Goal: Transaction & Acquisition: Purchase product/service

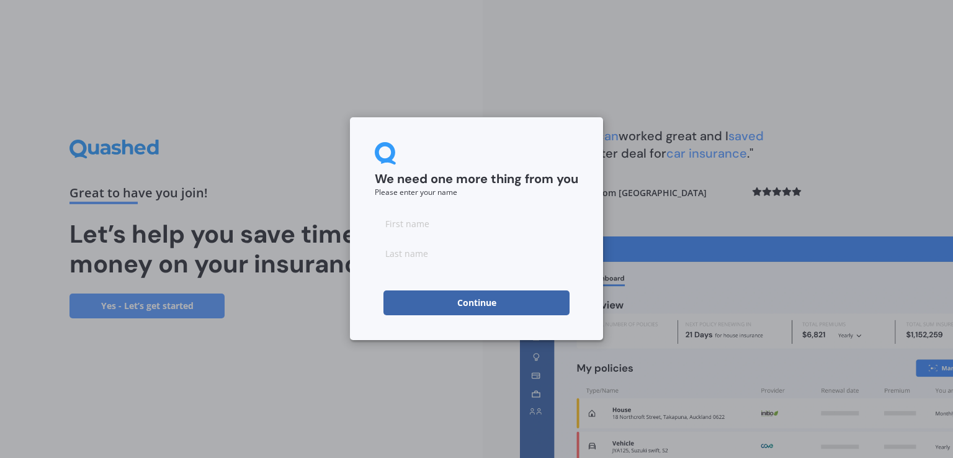
click at [432, 226] on input at bounding box center [477, 223] width 204 height 25
type input "bib"
click at [432, 254] on input at bounding box center [477, 253] width 204 height 25
type input "rgre"
click at [464, 309] on button "Continue" at bounding box center [476, 302] width 186 height 25
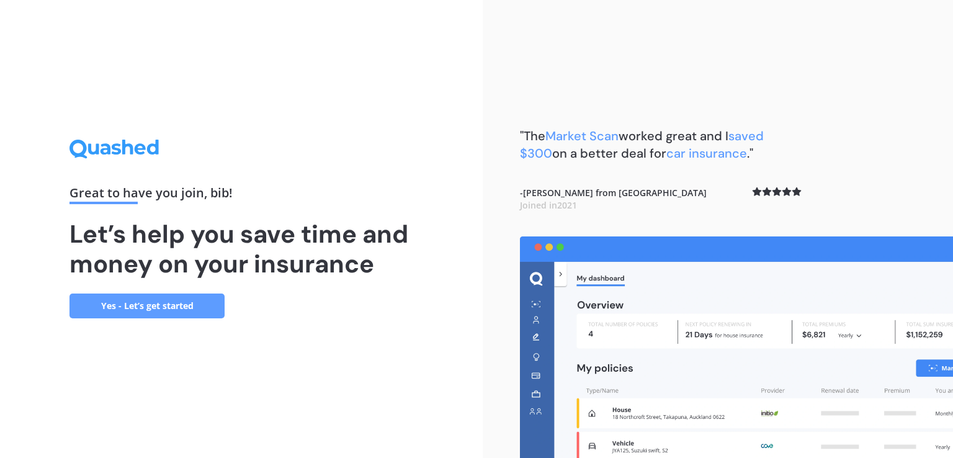
click at [209, 308] on link "Yes - Let’s get started" at bounding box center [146, 305] width 155 height 25
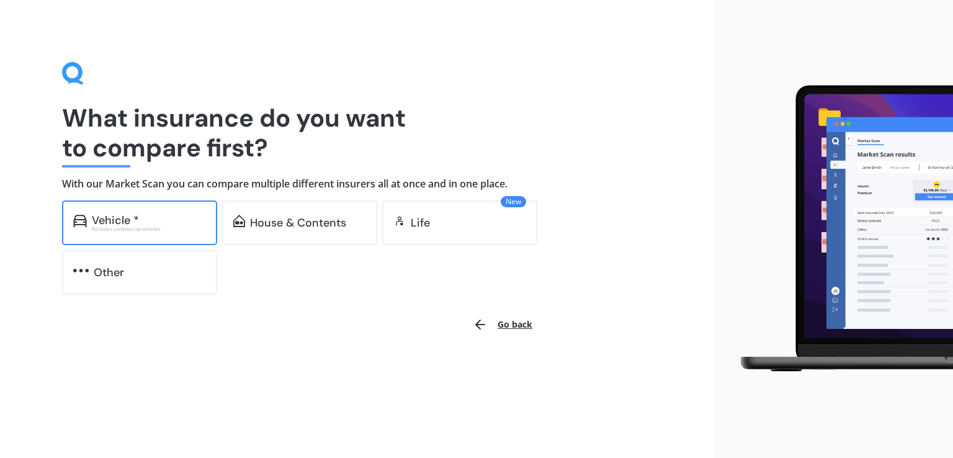
click at [161, 235] on div "Vehicle * Excludes commercial vehicles" at bounding box center [139, 222] width 155 height 45
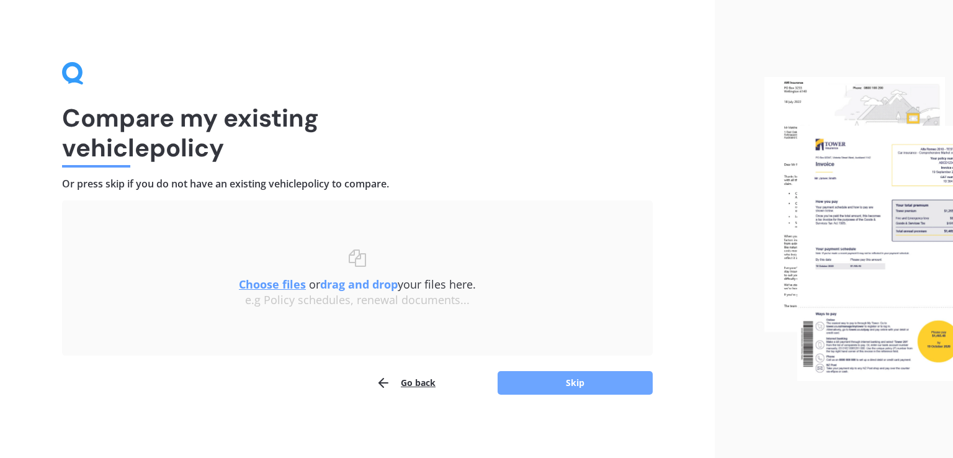
click at [533, 380] on button "Skip" at bounding box center [575, 383] width 155 height 24
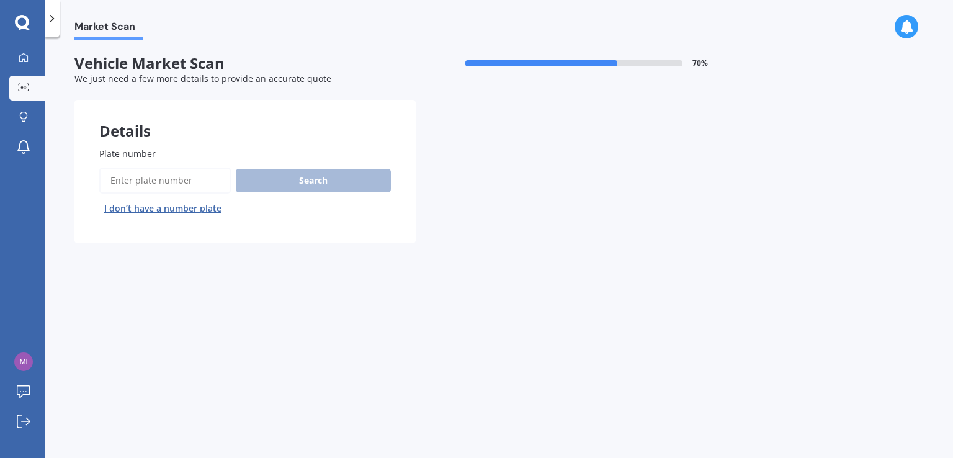
click at [174, 207] on button "I don’t have a number plate" at bounding box center [162, 209] width 127 height 20
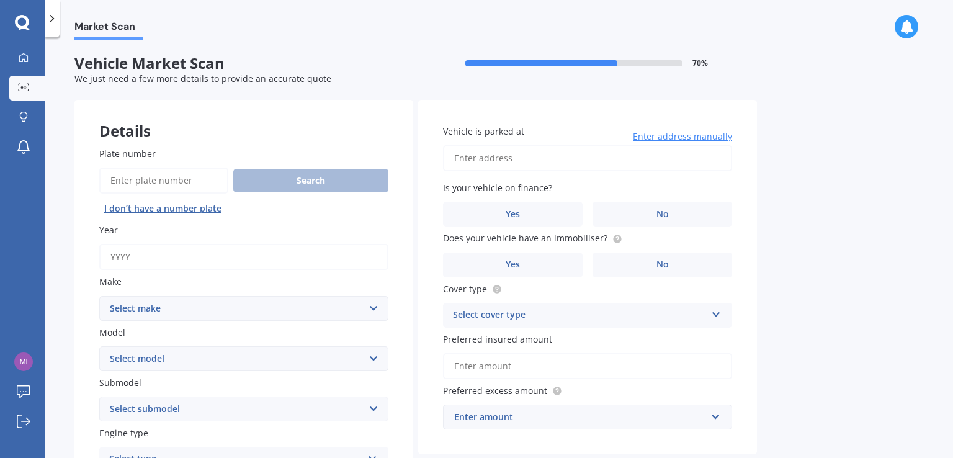
scroll to position [124, 0]
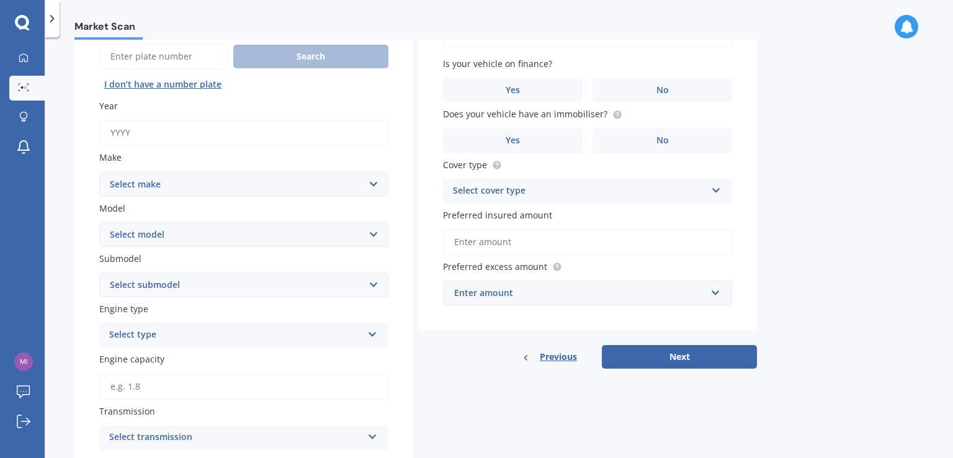
click at [175, 139] on input "Year" at bounding box center [243, 133] width 289 height 26
type input "2019"
click at [182, 183] on select "Select make ALFA ROMEO AUDI AUSTIN BMW CADILLAC CHEVROLET CITROEN DAIHATSU DAIM…" at bounding box center [243, 184] width 289 height 25
select select "NISSAN"
click at [99, 172] on select "Select make ALFA ROMEO AUDI AUSTIN BMW CADILLAC CHEVROLET CITROEN DAIHATSU DAIM…" at bounding box center [243, 184] width 289 height 25
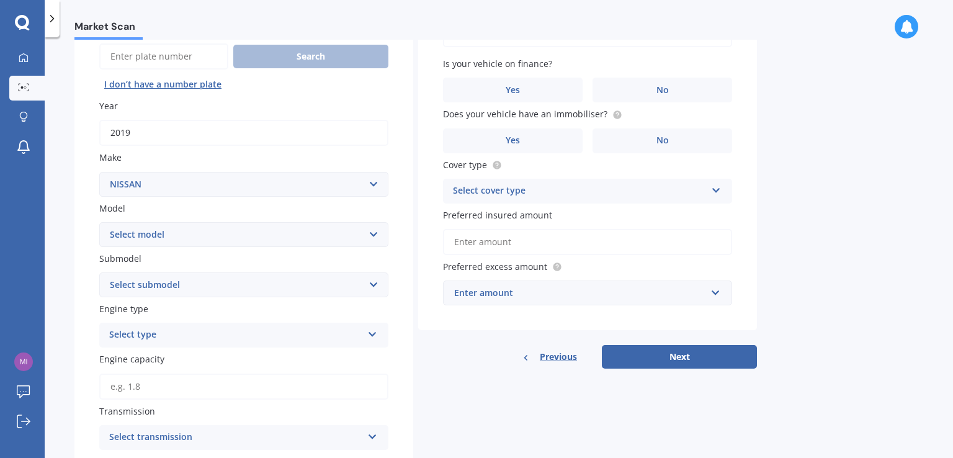
click at [184, 236] on select "Select model" at bounding box center [243, 234] width 289 height 25
click at [192, 241] on select "Select model" at bounding box center [243, 234] width 289 height 25
click at [194, 236] on select "Select model" at bounding box center [243, 234] width 289 height 25
click at [200, 230] on select "Select model" at bounding box center [243, 234] width 289 height 25
click at [197, 233] on select "Select model" at bounding box center [243, 234] width 289 height 25
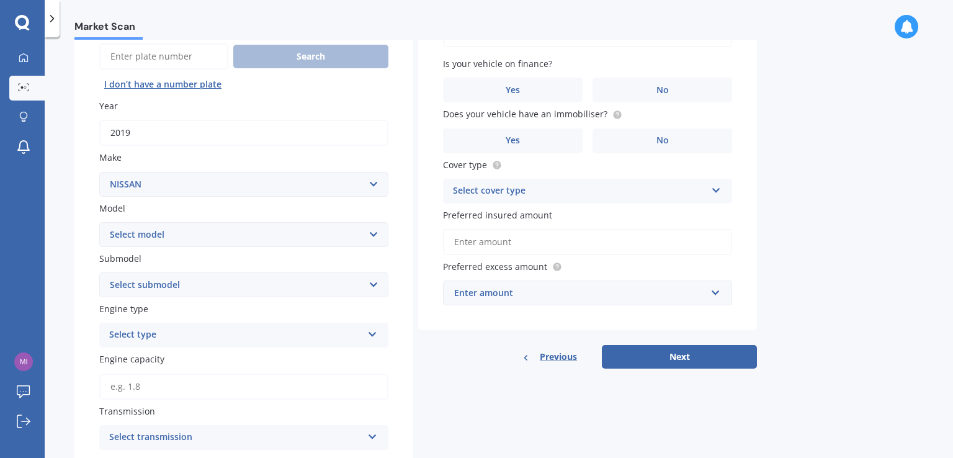
drag, startPoint x: 197, startPoint y: 233, endPoint x: 199, endPoint y: 226, distance: 6.9
click at [197, 233] on select "Select model" at bounding box center [243, 234] width 289 height 25
click at [204, 180] on select "Select make ALFA ROMEO AUDI AUSTIN BMW CADILLAC CHEVROLET CITROEN DAIHATSU DAIM…" at bounding box center [243, 184] width 289 height 25
click at [99, 172] on select "Select make ALFA ROMEO AUDI AUSTIN BMW CADILLAC CHEVROLET CITROEN DAIHATSU DAIM…" at bounding box center [243, 184] width 289 height 25
click at [204, 244] on select "Select model 180SX 2000 200SX 2300 2700 300ZX 720 AD ATLAS AVENIR BLUEBIRD CARA…" at bounding box center [243, 234] width 289 height 25
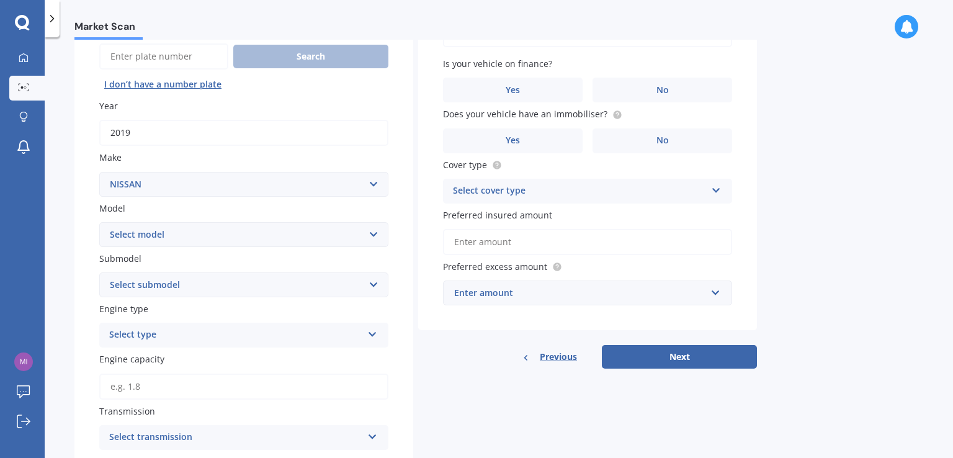
click at [213, 225] on select "Select model 180SX 2000 200SX 2300 2700 300ZX 720 AD ATLAS AVENIR BLUEBIRD CARA…" at bounding box center [243, 234] width 289 height 25
select select "LEAF"
click at [99, 222] on select "Select model 180SX 2000 200SX 2300 2700 300ZX 720 AD ATLAS AVENIR BLUEBIRD CARA…" at bounding box center [243, 234] width 289 height 25
click at [235, 284] on select "Select submodel" at bounding box center [243, 284] width 289 height 25
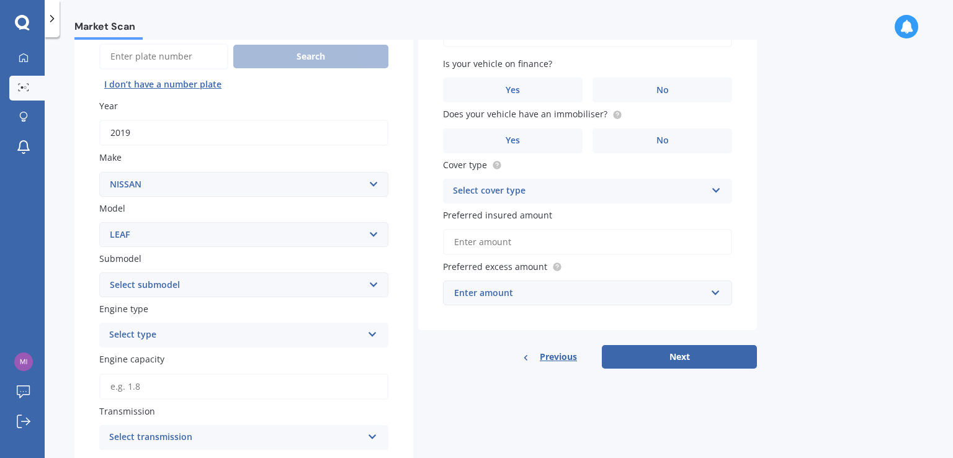
click at [251, 281] on select "Select submodel" at bounding box center [243, 284] width 289 height 25
click at [262, 285] on select "Select submodel" at bounding box center [243, 284] width 289 height 25
click at [252, 246] on div "Select model 180SX 2000 200SX 2300 2700 300ZX 720 AD ATLAS AVENIR BLUEBIRD CARA…" at bounding box center [243, 234] width 289 height 25
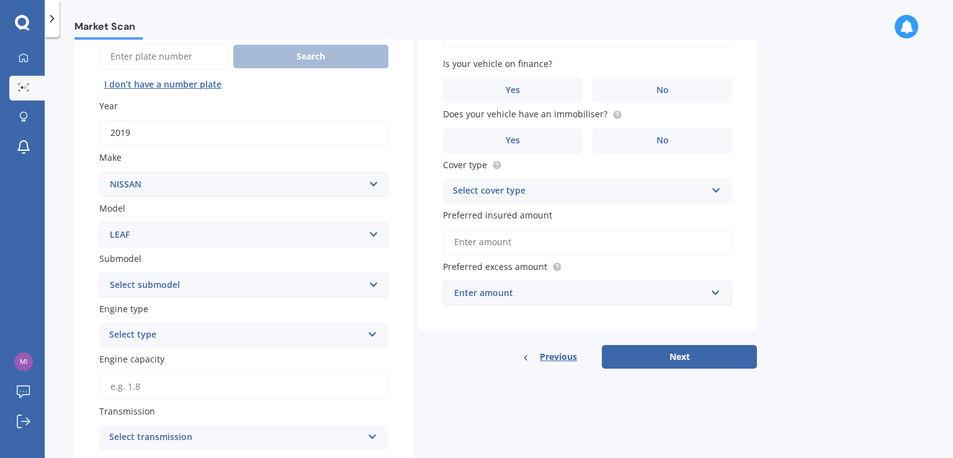
click at [254, 243] on select "Select model 180SX 2000 200SX 2300 2700 300ZX 720 AD ATLAS AVENIR BLUEBIRD CARA…" at bounding box center [243, 234] width 289 height 25
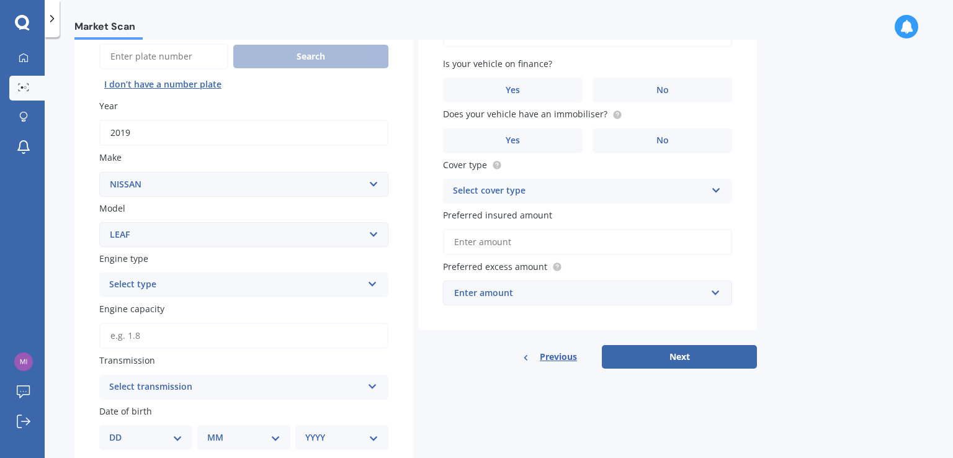
click at [99, 222] on select "Select model 180SX 2000 200SX 2300 2700 300ZX 720 AD ATLAS AVENIR BLUEBIRD CARA…" at bounding box center [243, 234] width 289 height 25
click at [254, 289] on div "Select type" at bounding box center [235, 284] width 253 height 15
click at [256, 348] on div "EV" at bounding box center [244, 353] width 288 height 22
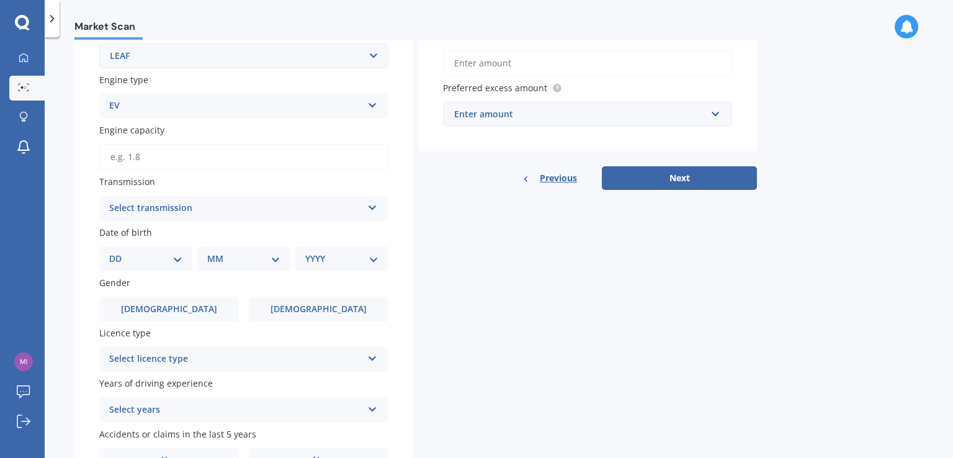
scroll to position [310, 0]
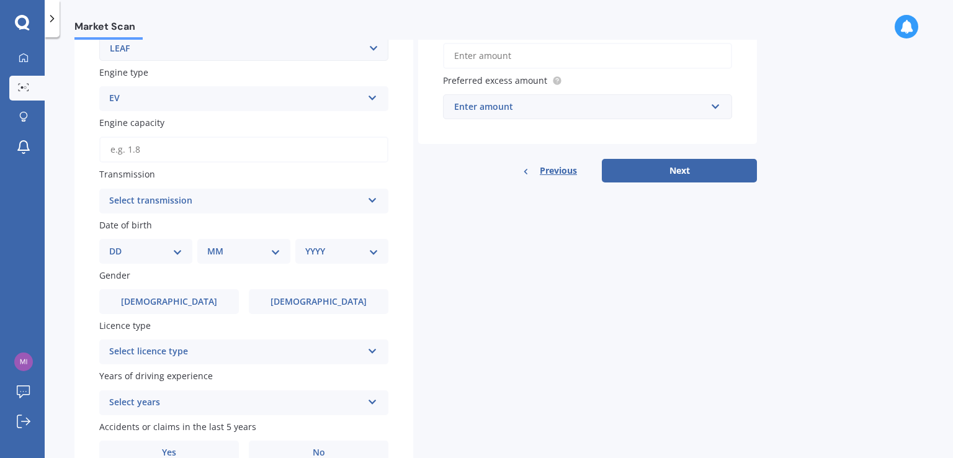
click at [234, 205] on div "Select transmission" at bounding box center [235, 201] width 253 height 15
click at [236, 220] on div "Auto" at bounding box center [244, 225] width 288 height 22
click at [188, 246] on div "DD 01 02 03 04 05 06 07 08 09 10 11 12 13 14 15 16 17 18 19 20 21 22 23 24 25 2…" at bounding box center [145, 251] width 93 height 25
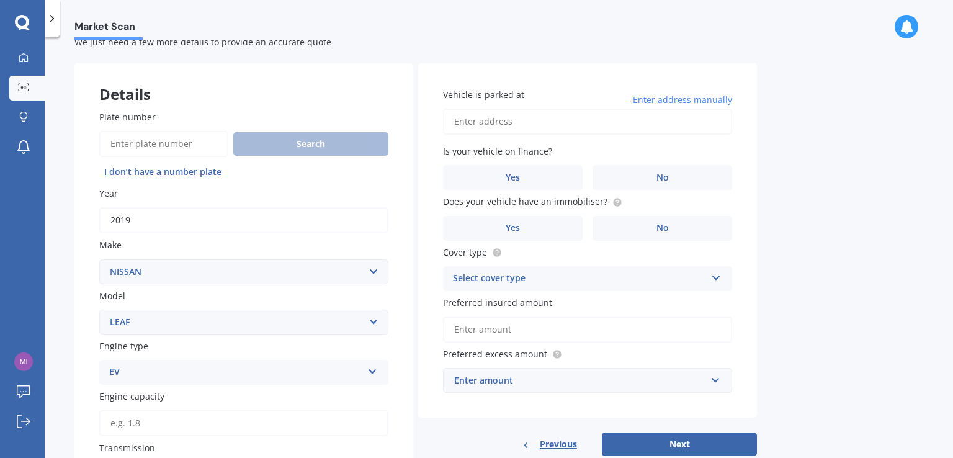
scroll to position [0, 0]
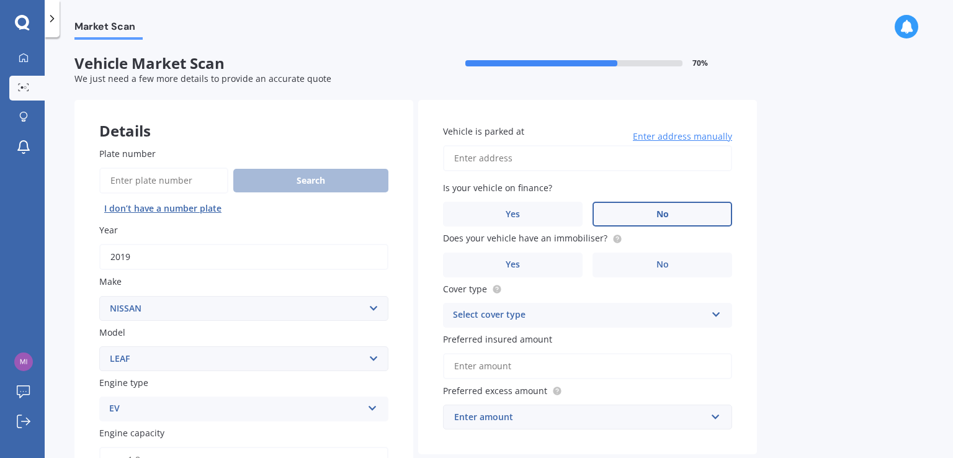
click at [640, 217] on label "No" at bounding box center [663, 214] width 140 height 25
click at [0, 0] on input "No" at bounding box center [0, 0] width 0 height 0
click at [615, 236] on circle at bounding box center [617, 239] width 8 height 8
click at [552, 275] on label "Yes" at bounding box center [513, 265] width 140 height 25
click at [0, 0] on input "Yes" at bounding box center [0, 0] width 0 height 0
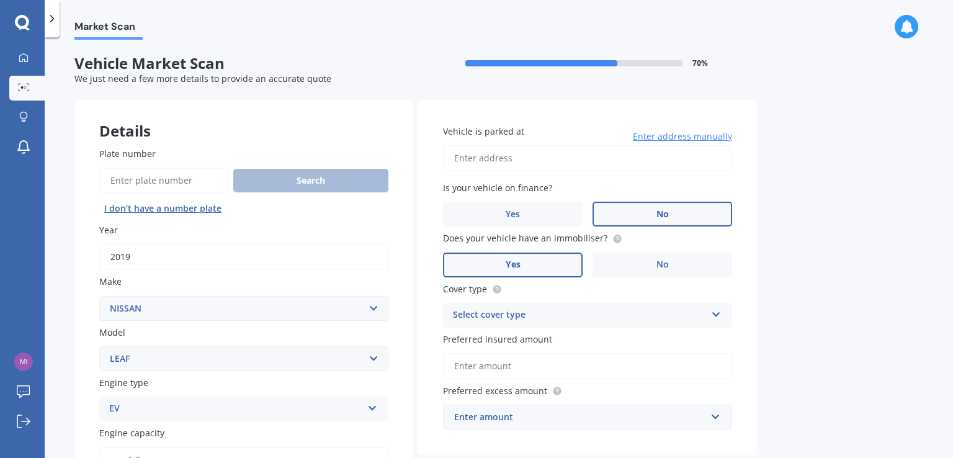
click at [589, 307] on div "Select cover type Comprehensive Third Party, Fire & Theft Third Party" at bounding box center [587, 315] width 289 height 25
click at [582, 338] on div "Comprehensive" at bounding box center [588, 339] width 288 height 22
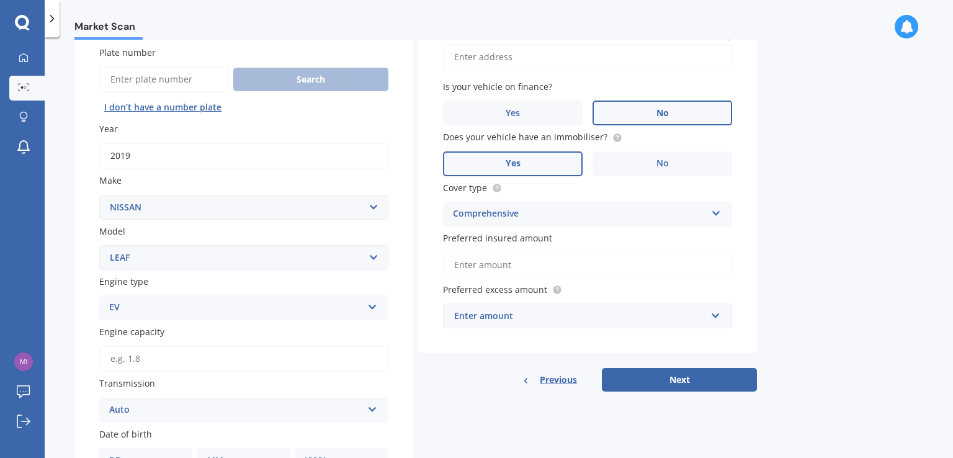
scroll to position [124, 0]
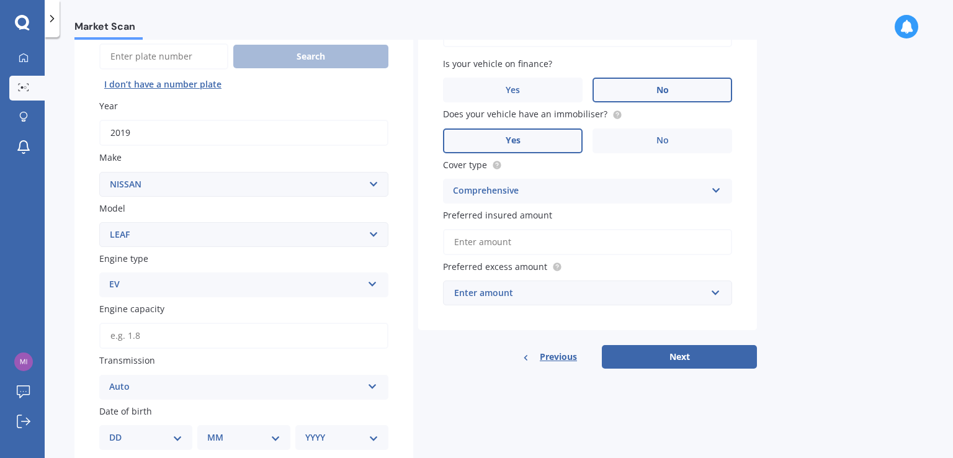
click at [522, 298] on div "Enter amount" at bounding box center [580, 293] width 252 height 14
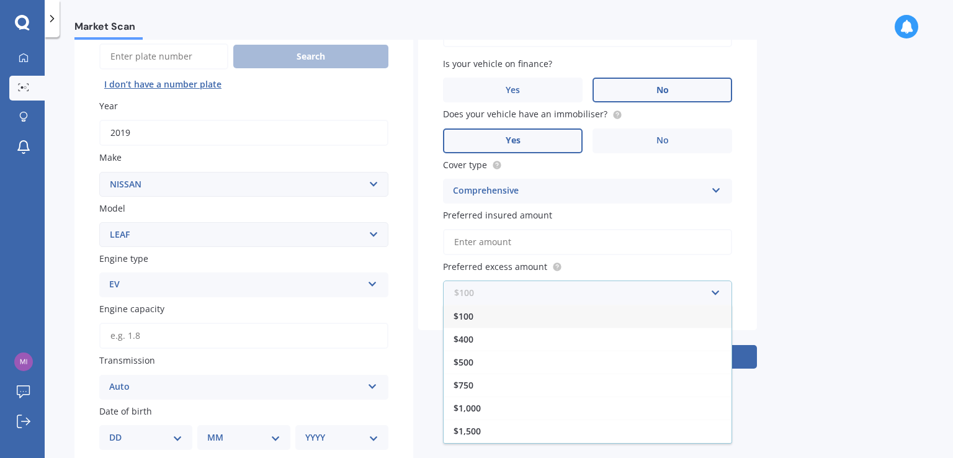
click at [522, 298] on input "text" at bounding box center [583, 293] width 278 height 24
click at [575, 264] on label "Preferred excess amount" at bounding box center [585, 266] width 284 height 13
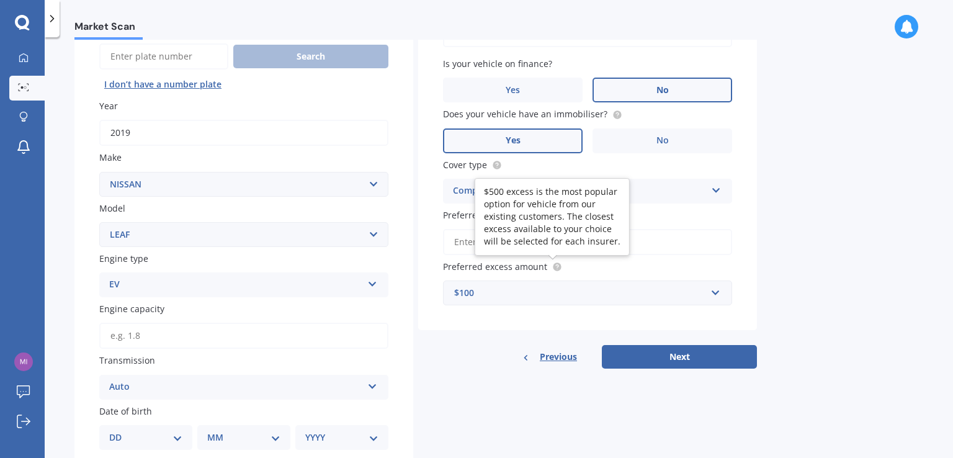
click at [556, 269] on circle at bounding box center [557, 267] width 8 height 8
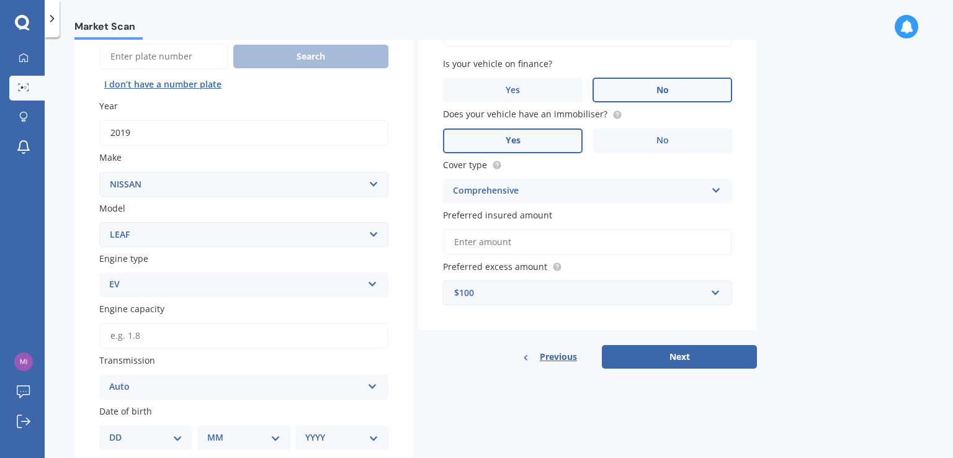
click at [549, 298] on div "$100" at bounding box center [580, 293] width 252 height 14
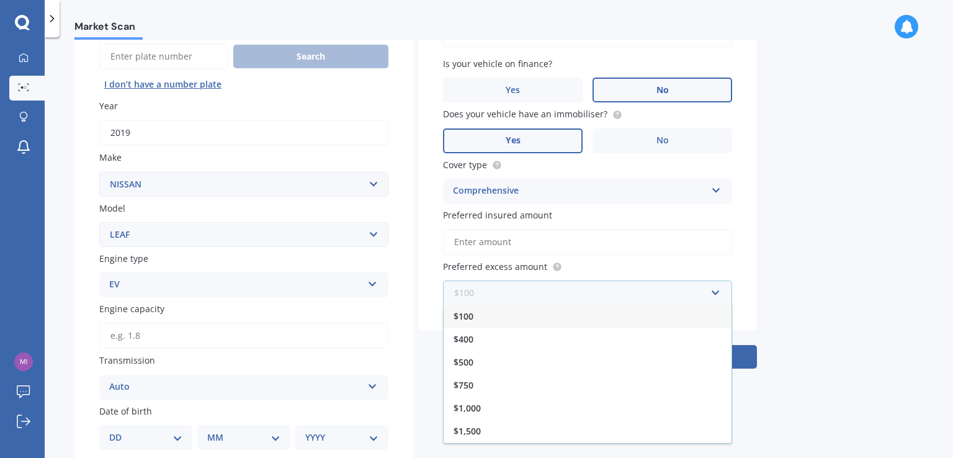
click at [570, 294] on input "text" at bounding box center [583, 293] width 278 height 24
click at [658, 279] on div "Preferred excess amount $100 $100 $400 $500 $750 $1,000 $1,500 $2,000" at bounding box center [587, 282] width 289 height 45
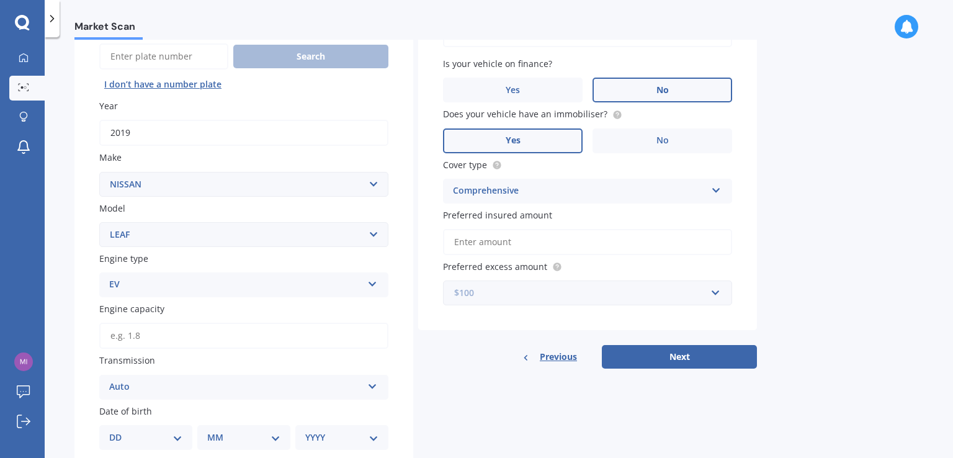
click at [666, 284] on input "text" at bounding box center [583, 293] width 278 height 24
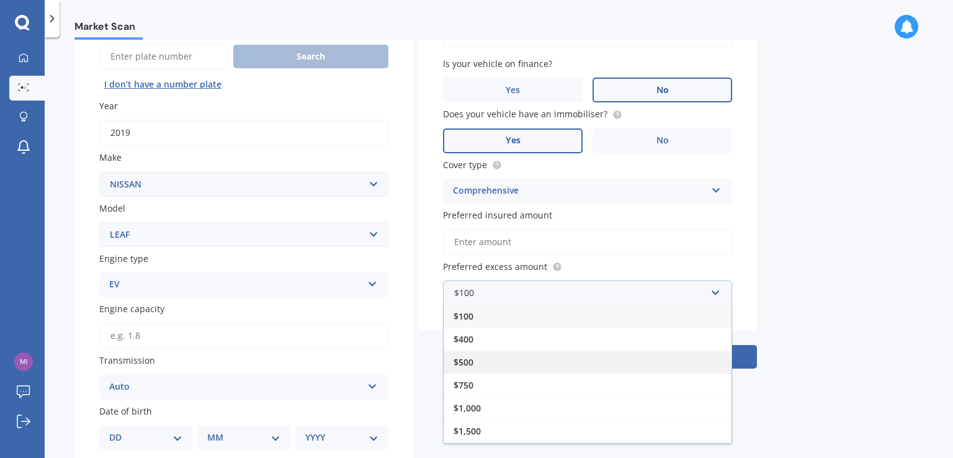
click at [588, 356] on div "$500" at bounding box center [588, 362] width 288 height 23
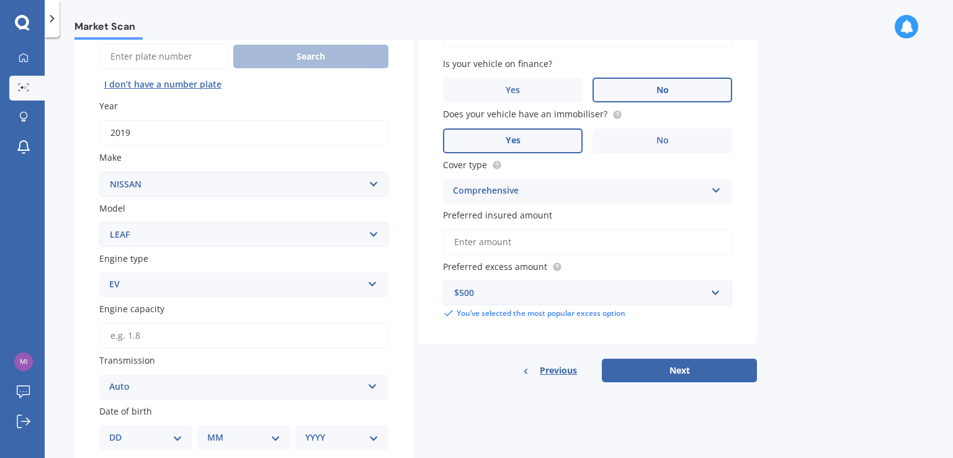
click at [671, 319] on div "Vehicle is parked at Enter address manually Is your vehicle on finance? Yes No …" at bounding box center [587, 160] width 339 height 369
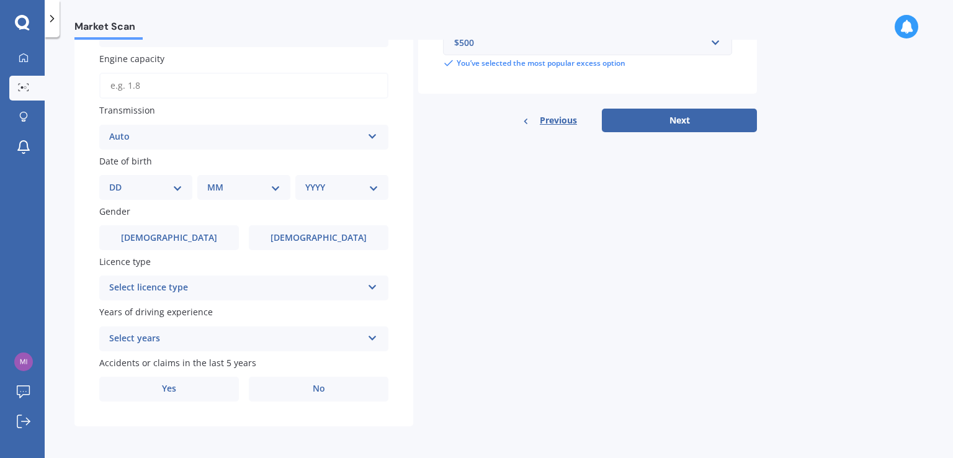
scroll to position [375, 0]
click at [194, 333] on div "Select years" at bounding box center [235, 338] width 253 height 15
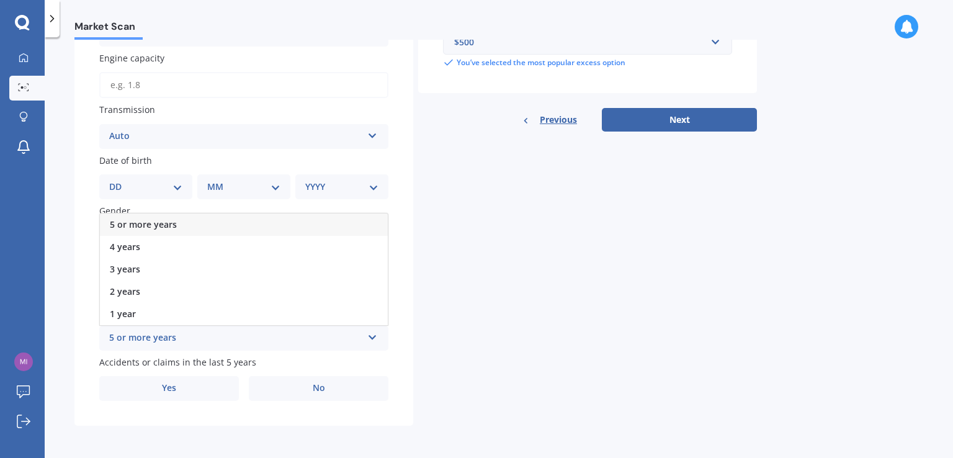
drag, startPoint x: 208, startPoint y: 235, endPoint x: 216, endPoint y: 230, distance: 9.3
click at [216, 230] on div "5 or more years 4 years 3 years 2 years 1 year" at bounding box center [243, 269] width 289 height 113
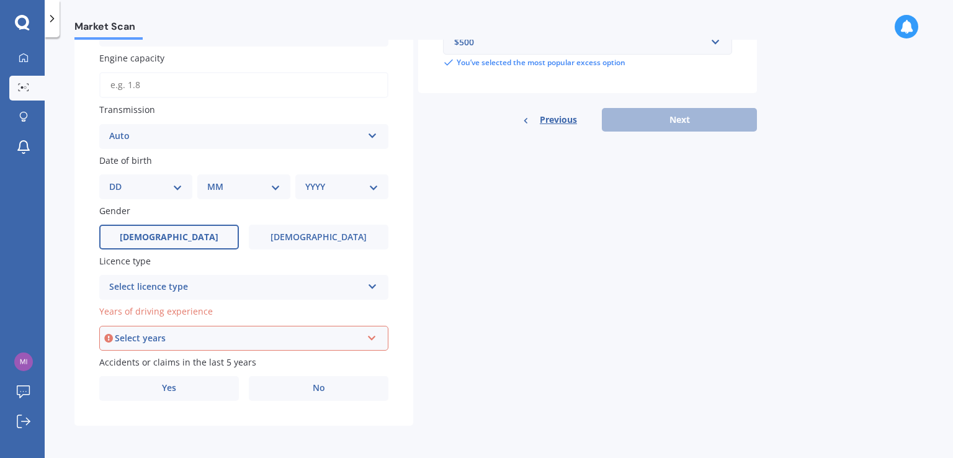
click at [216, 231] on label "Male" at bounding box center [169, 237] width 140 height 25
click at [0, 0] on input "Male" at bounding box center [0, 0] width 0 height 0
click at [152, 197] on div "DD 01 02 03 04 05 06 07 08 09 10 11 12 13 14 15 16 17 18 19 20 21 22 23 24 25 2…" at bounding box center [145, 186] width 93 height 25
click at [158, 190] on select "DD 01 02 03 04 05 06 07 08 09 10 11 12 13 14 15 16 17 18 19 20 21 22 23 24 25 2…" at bounding box center [145, 187] width 73 height 14
select select "12"
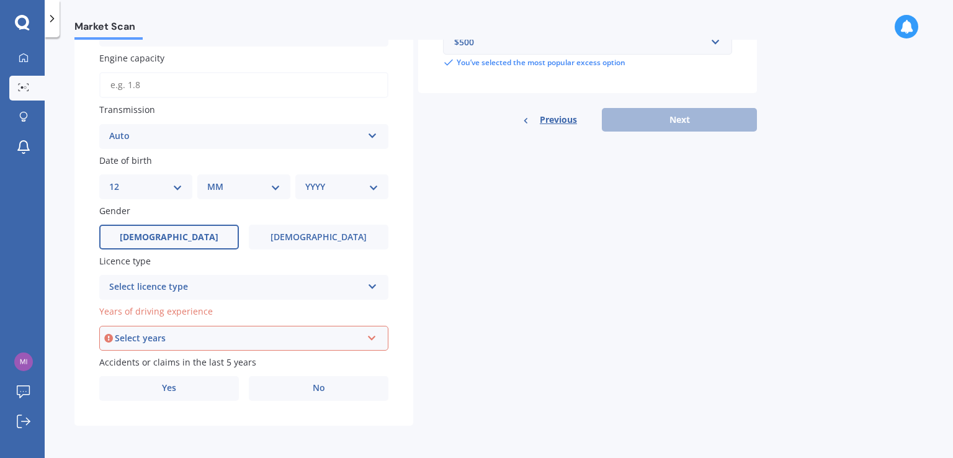
click at [119, 180] on select "DD 01 02 03 04 05 06 07 08 09 10 11 12 13 14 15 16 17 18 19 20 21 22 23 24 25 2…" at bounding box center [145, 187] width 73 height 14
click at [249, 189] on select "MM 01 02 03 04 05 06 07 08 09 10 11 12" at bounding box center [246, 187] width 68 height 14
select select "11"
click at [212, 180] on select "MM 01 02 03 04 05 06 07 08 09 10 11 12" at bounding box center [246, 187] width 68 height 14
click at [313, 178] on div "YYYY 2025 2024 2023 2022 2021 2020 2019 2018 2017 2016 2015 2014 2013 2012 2011…" at bounding box center [339, 186] width 88 height 25
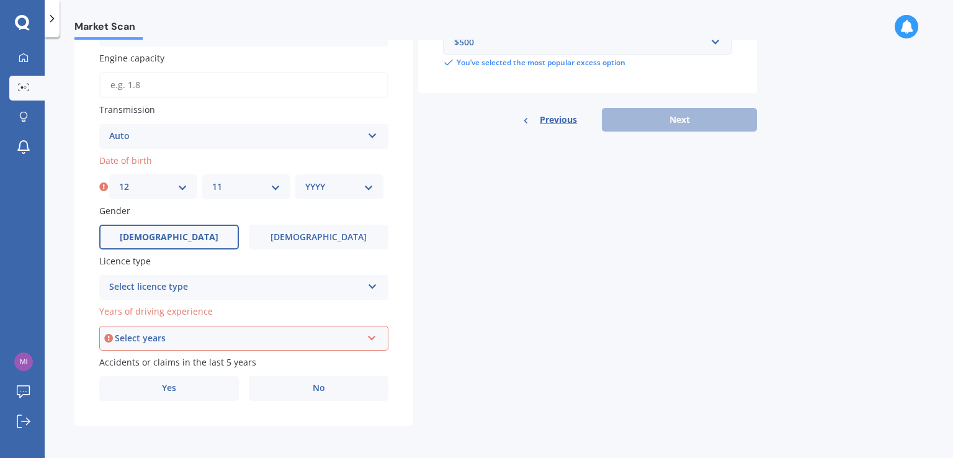
click at [364, 194] on div "YYYY 2025 2024 2023 2022 2021 2020 2019 2018 2017 2016 2015 2014 2013 2012 2011…" at bounding box center [339, 186] width 88 height 25
click at [374, 177] on div "YYYY 2025 2024 2023 2022 2021 2020 2019 2018 2017 2016 2015 2014 2013 2012 2011…" at bounding box center [339, 186] width 88 height 25
click at [364, 187] on select "YYYY 2025 2024 2023 2022 2021 2020 2019 2018 2017 2016 2015 2014 2013 2012 2011…" at bounding box center [339, 187] width 68 height 14
select select "1990"
click at [305, 180] on select "YYYY 2025 2024 2023 2022 2021 2020 2019 2018 2017 2016 2015 2014 2013 2012 2011…" at bounding box center [339, 187] width 68 height 14
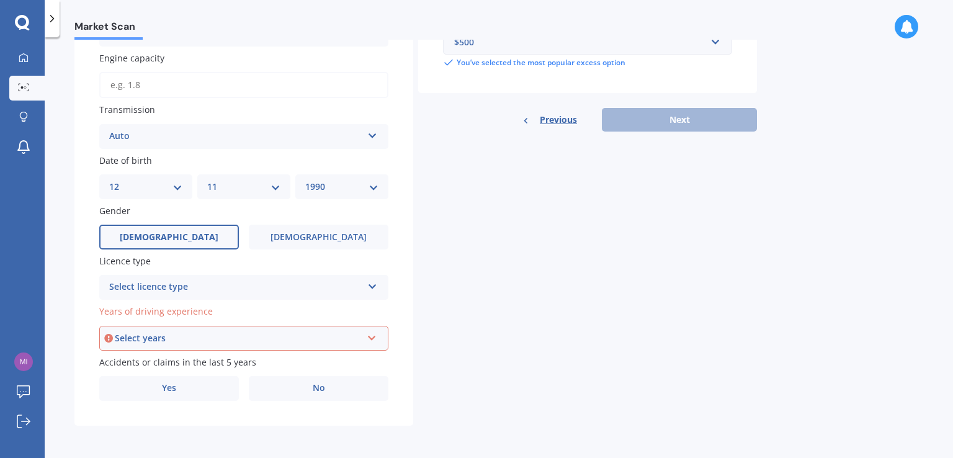
click at [212, 294] on div "Select licence type" at bounding box center [235, 287] width 253 height 15
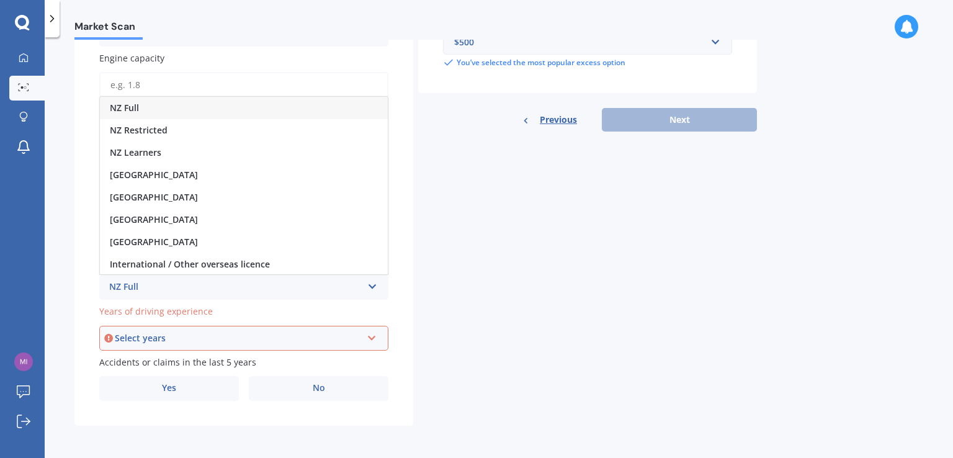
click at [236, 115] on div "NZ Full" at bounding box center [244, 108] width 288 height 22
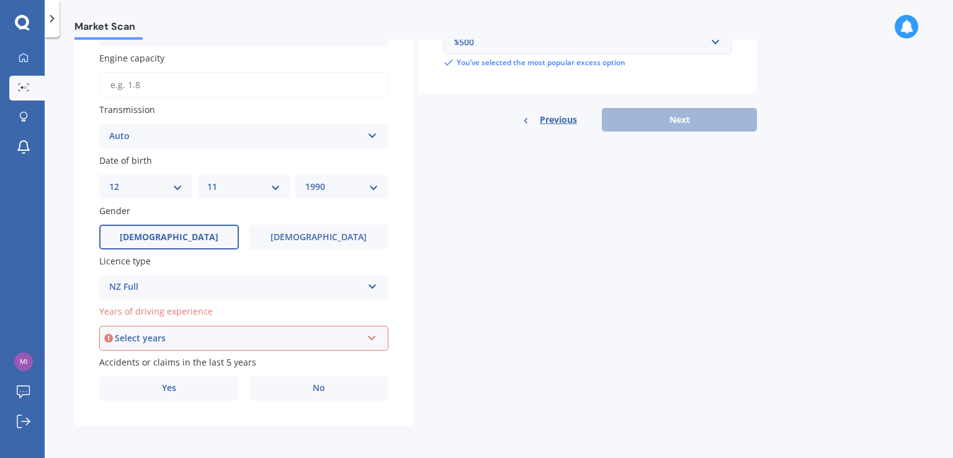
click at [241, 332] on div "Select years" at bounding box center [238, 338] width 247 height 14
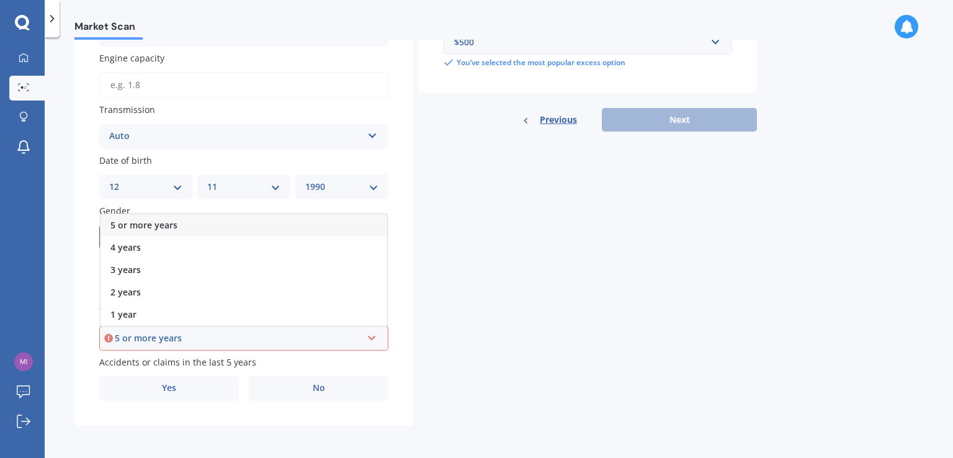
click at [202, 227] on div "5 or more years" at bounding box center [244, 225] width 287 height 22
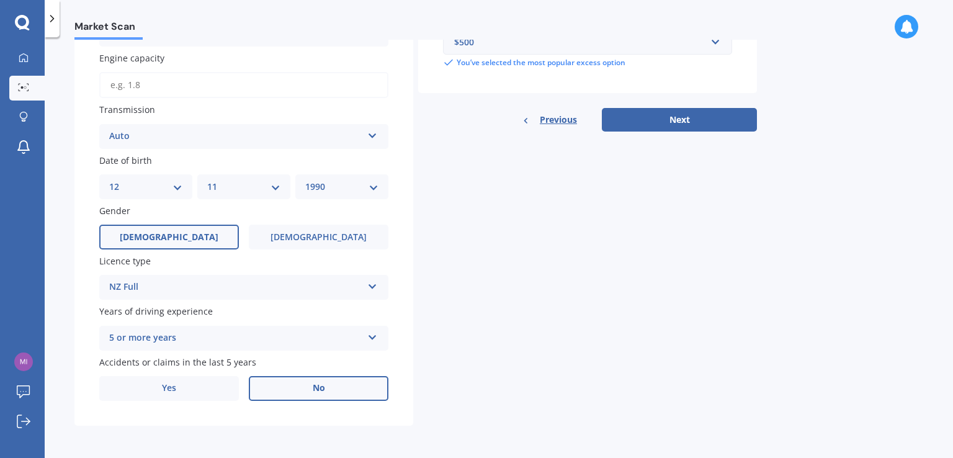
click at [275, 383] on label "No" at bounding box center [319, 388] width 140 height 25
click at [0, 0] on input "No" at bounding box center [0, 0] width 0 height 0
click at [640, 108] on button "Next" at bounding box center [679, 120] width 155 height 24
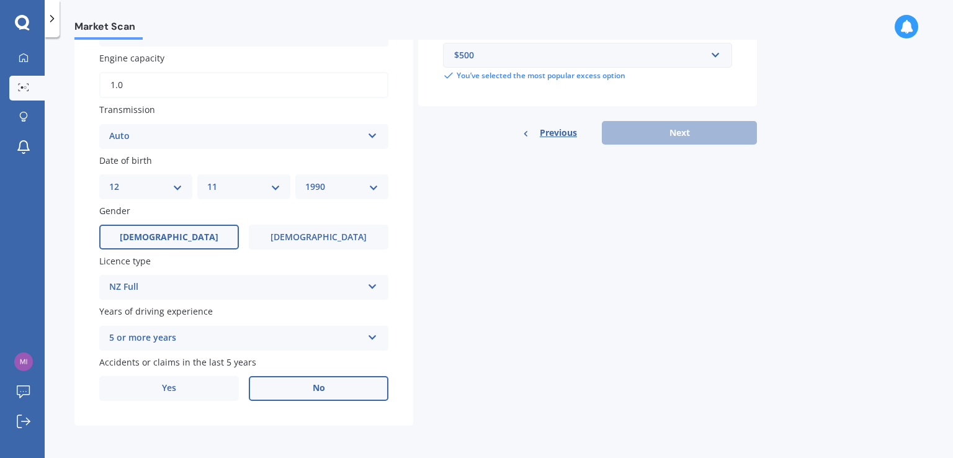
click at [274, 84] on input "1.0" at bounding box center [243, 85] width 289 height 26
type input "1.8"
click at [568, 212] on div "Details Plate number Search I don’t have a number plate Year 2019 Make Select m…" at bounding box center [415, 75] width 683 height 701
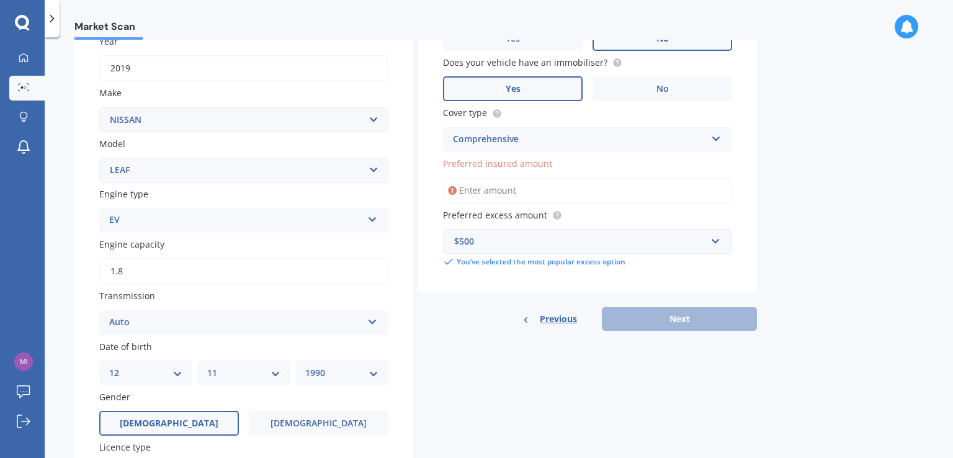
scroll to position [127, 0]
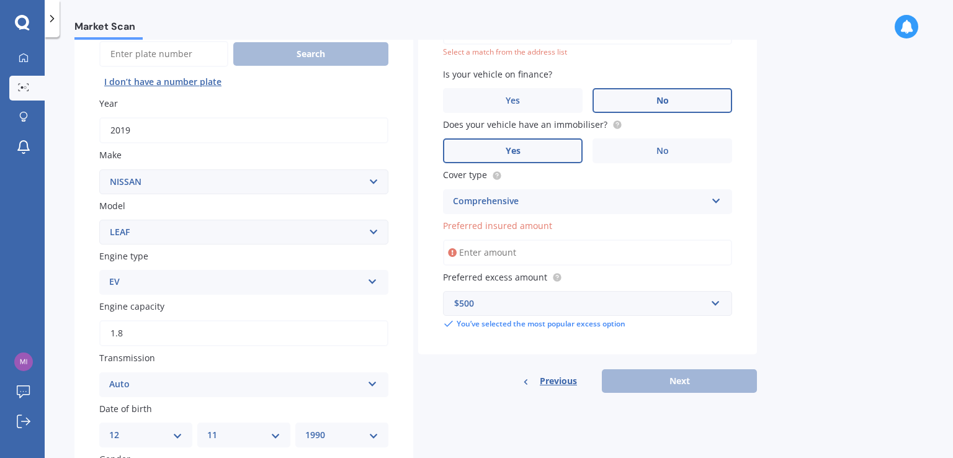
click at [535, 244] on input "Preferred insured amount" at bounding box center [587, 252] width 289 height 26
click at [485, 235] on div "Preferred insured amount" at bounding box center [587, 242] width 289 height 47
click at [498, 229] on span "Preferred insured amount" at bounding box center [497, 226] width 109 height 12
click at [498, 239] on input "Preferred insured amount" at bounding box center [587, 252] width 289 height 26
click at [503, 225] on span "Preferred insured amount" at bounding box center [497, 226] width 109 height 12
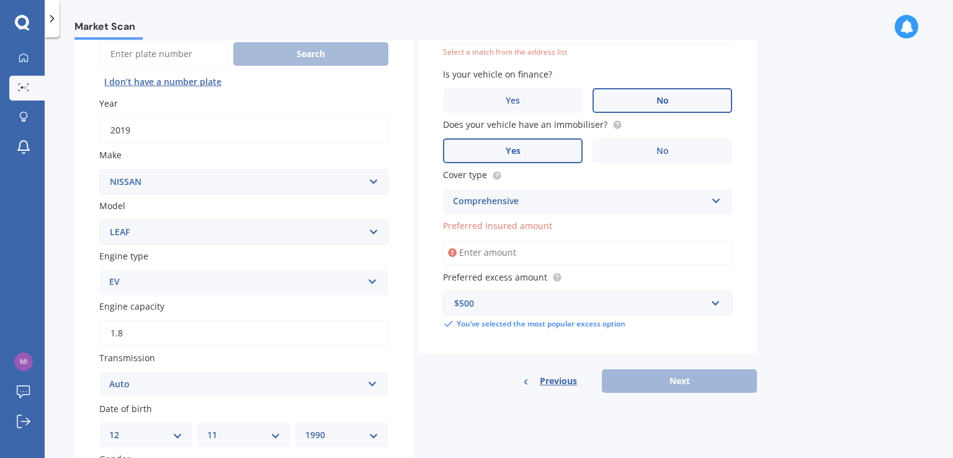
click at [503, 239] on input "Preferred insured amount" at bounding box center [587, 252] width 289 height 26
click at [503, 225] on span "Preferred insured amount" at bounding box center [497, 226] width 109 height 12
click at [503, 239] on input "Preferred insured amount" at bounding box center [587, 252] width 289 height 26
click at [503, 248] on input "Preferred insured amount" at bounding box center [587, 252] width 289 height 26
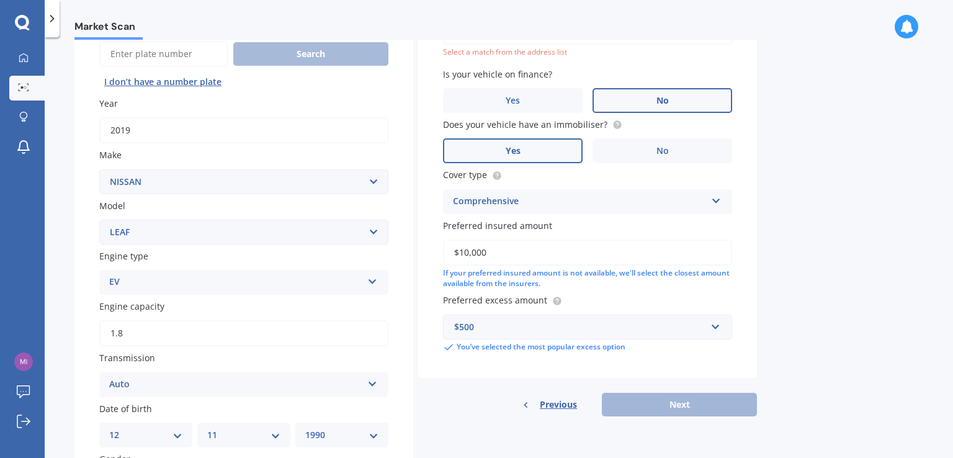
drag, startPoint x: 504, startPoint y: 250, endPoint x: 411, endPoint y: 222, distance: 97.2
click at [411, 222] on div "Details Plate number Search I don’t have a number plate Year 2019 Make Select m…" at bounding box center [415, 323] width 683 height 701
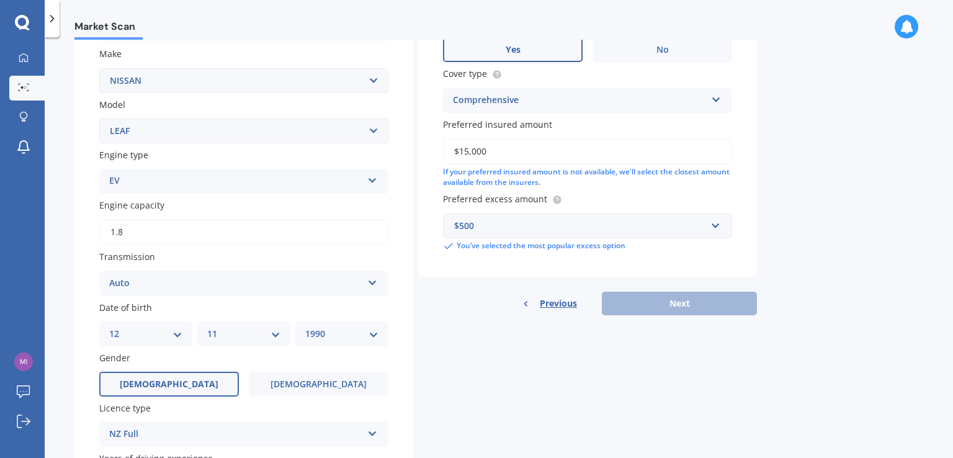
scroll to position [189, 0]
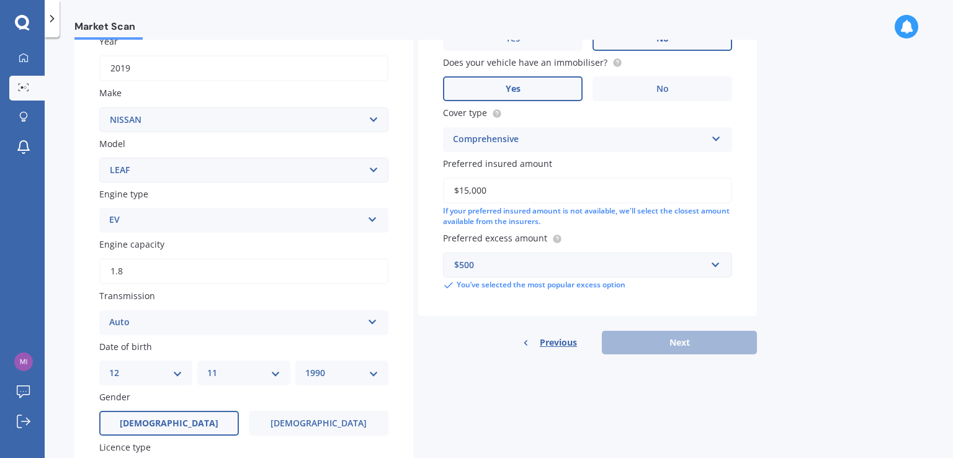
click at [509, 182] on input "$15,000" at bounding box center [587, 190] width 289 height 26
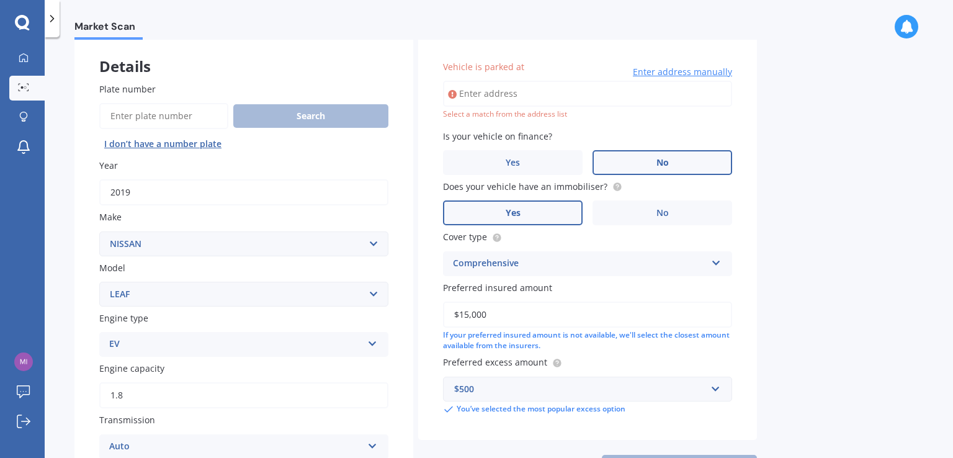
type input "$15,000"
click at [501, 92] on input "Vehicle is parked at" at bounding box center [587, 94] width 289 height 26
type input "[STREET_ADDRESS]"
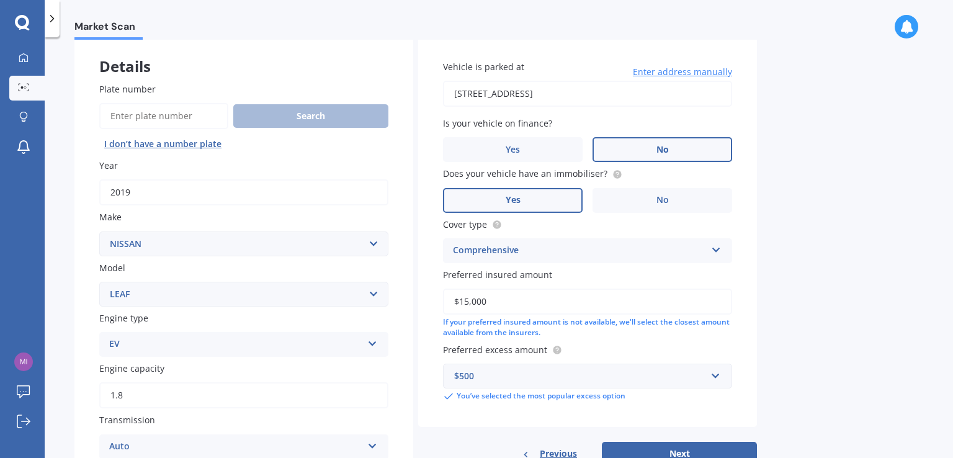
scroll to position [189, 0]
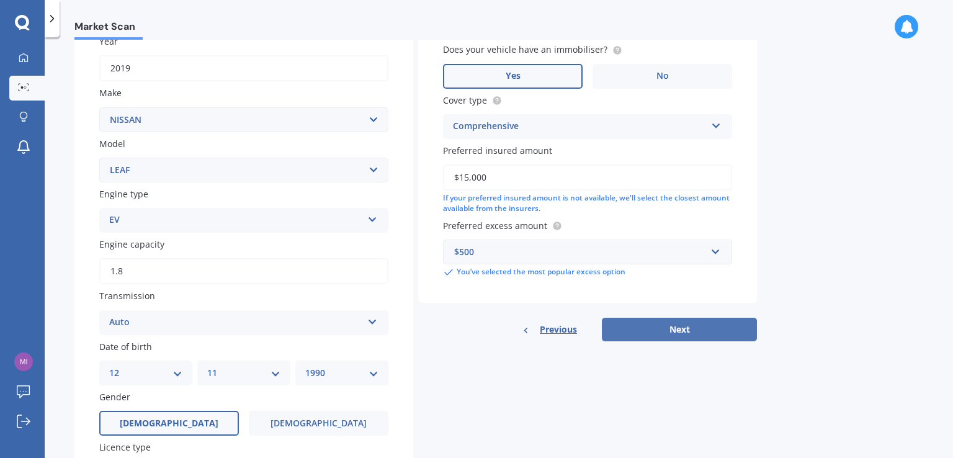
click at [725, 334] on button "Next" at bounding box center [679, 330] width 155 height 24
select select "12"
select select "11"
select select "1990"
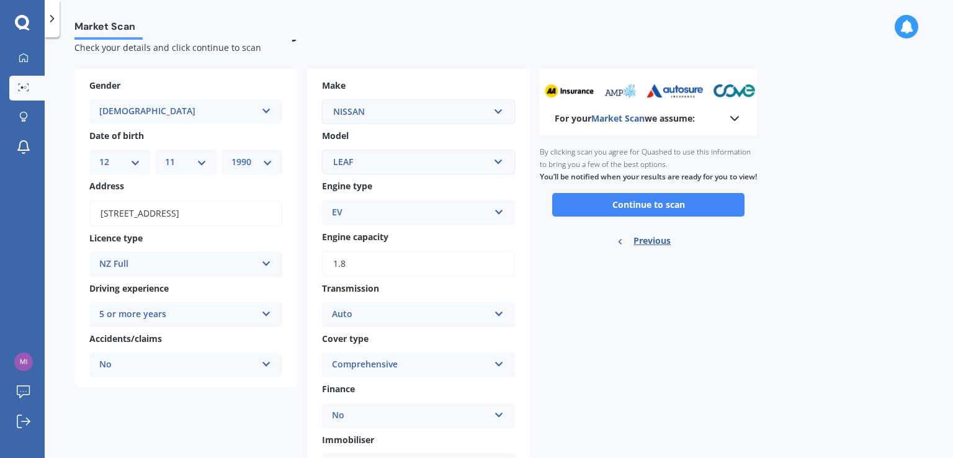
scroll to position [0, 0]
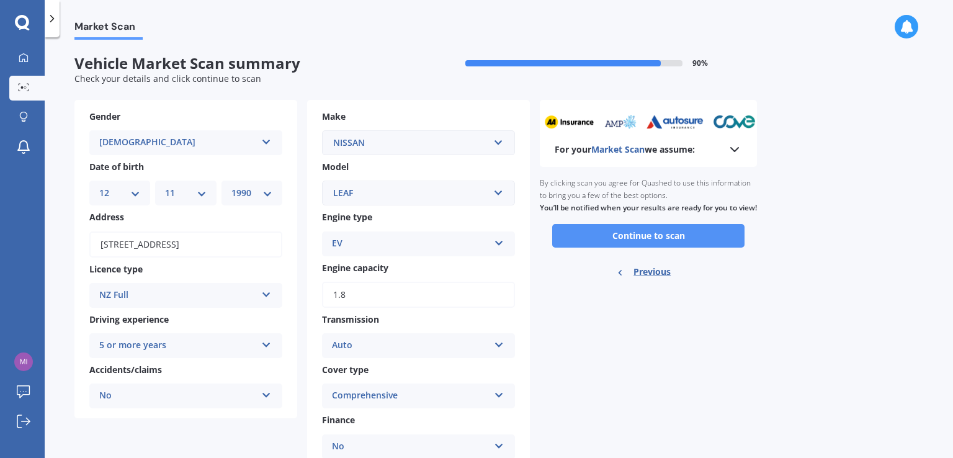
click at [652, 247] on button "Continue to scan" at bounding box center [648, 236] width 192 height 24
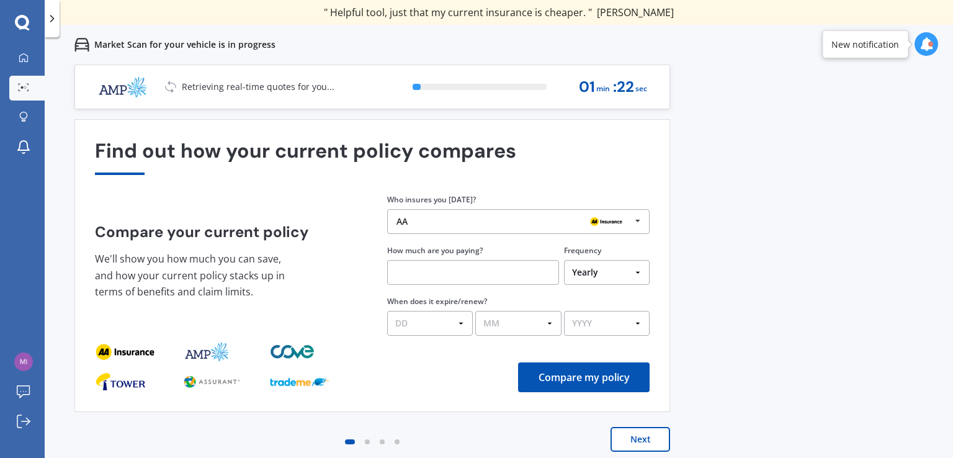
click at [645, 443] on button "Next" at bounding box center [641, 439] width 60 height 25
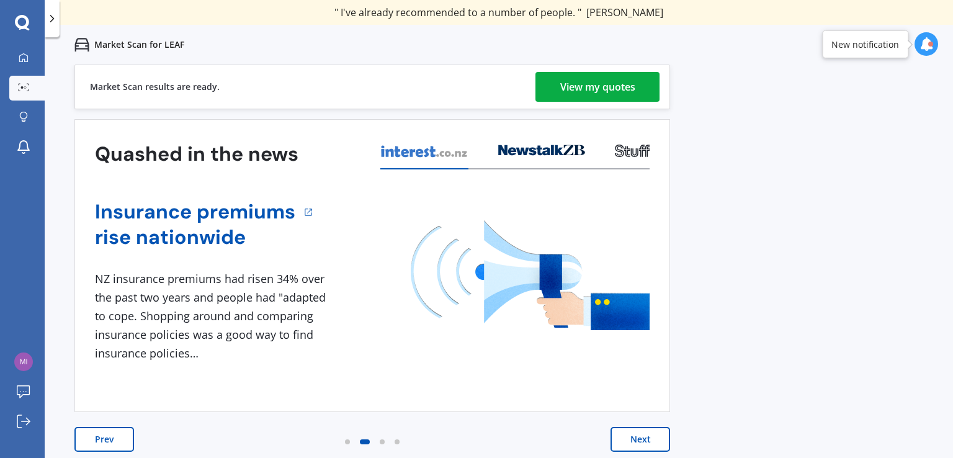
click at [611, 78] on div "View my quotes" at bounding box center [597, 87] width 75 height 30
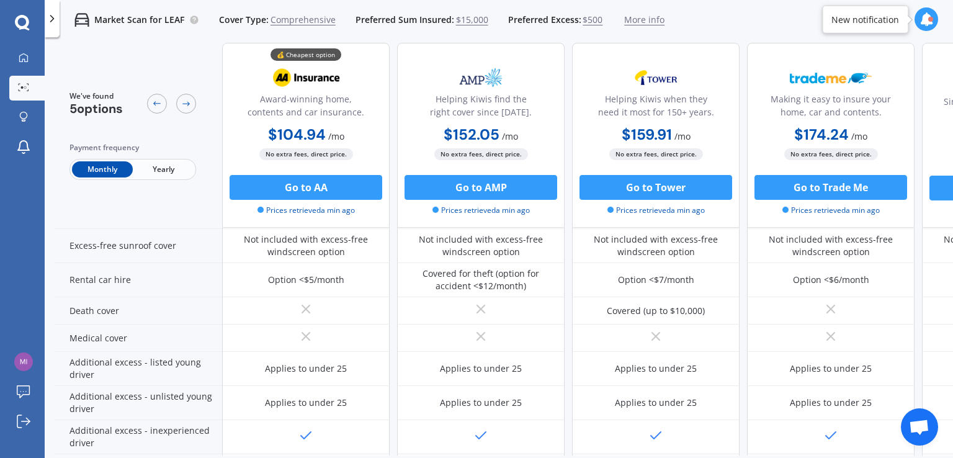
scroll to position [558, 0]
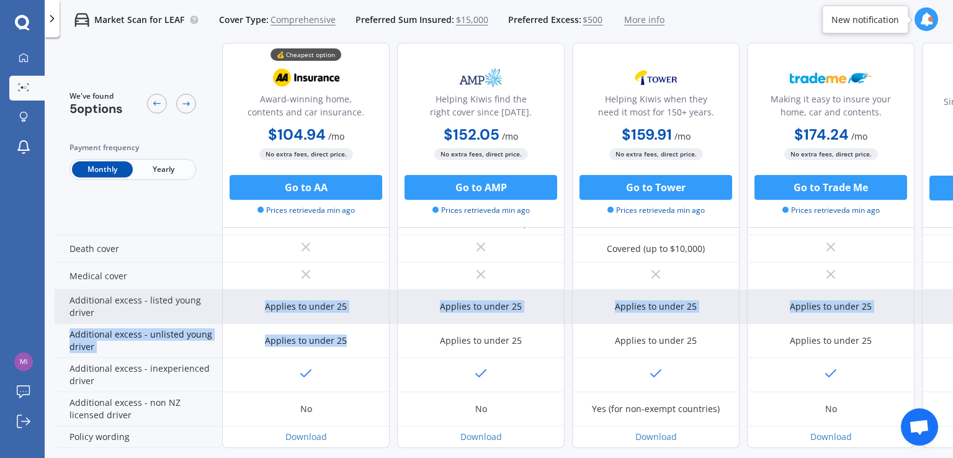
drag, startPoint x: 353, startPoint y: 335, endPoint x: 251, endPoint y: 298, distance: 108.9
click at [251, 298] on div "Sum insured (incl. GST) $15,000 $15,000 $15,000 $15,000 Unavailable Excess amou…" at bounding box center [572, 63] width 1035 height 769
click at [251, 298] on div "Applies to under 25" at bounding box center [306, 307] width 168 height 34
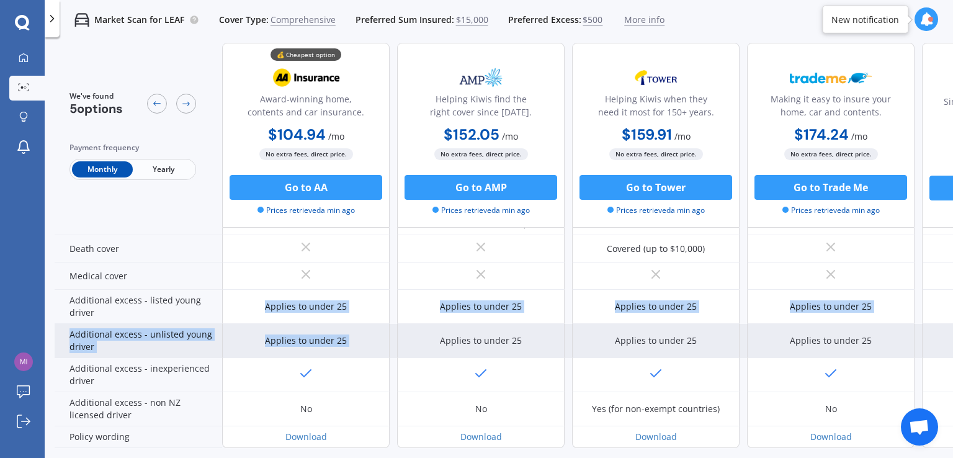
drag, startPoint x: 251, startPoint y: 298, endPoint x: 360, endPoint y: 338, distance: 116.2
click at [360, 338] on div "Sum insured (incl. GST) $15,000 $15,000 $15,000 $15,000 Unavailable Excess amou…" at bounding box center [572, 63] width 1035 height 769
click at [360, 338] on div "Applies to under 25" at bounding box center [306, 341] width 168 height 34
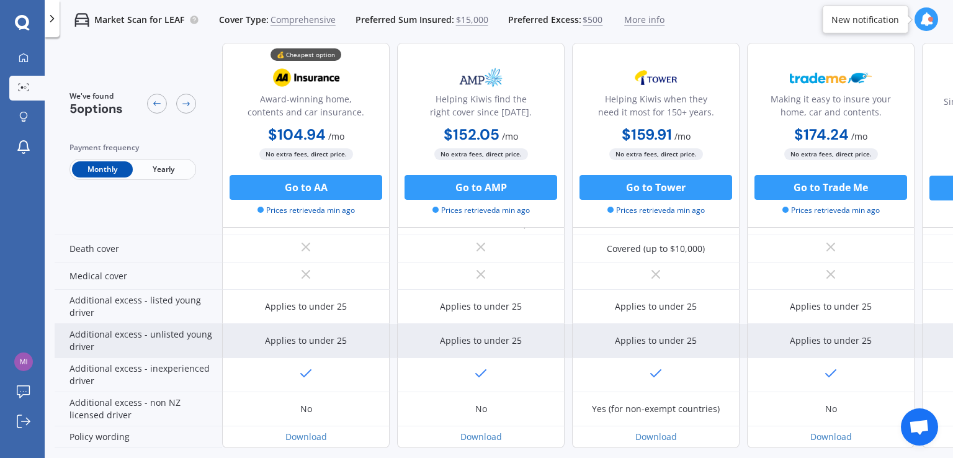
scroll to position [612, 0]
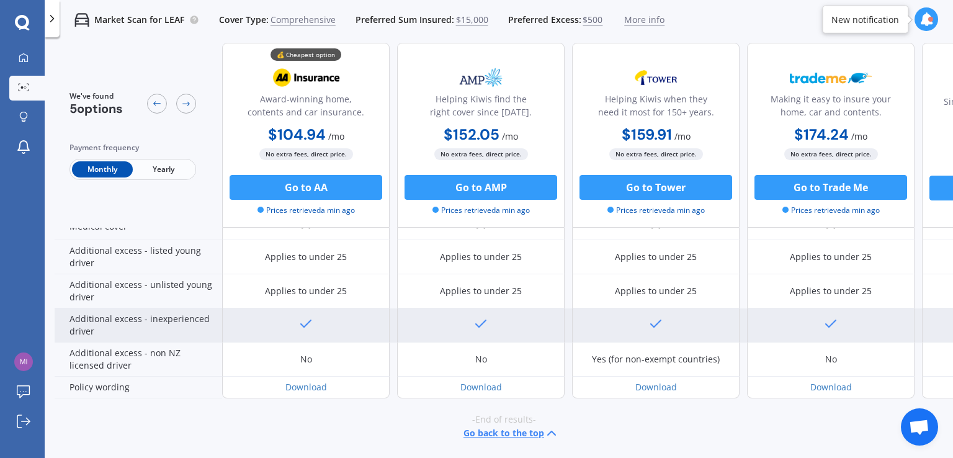
click at [186, 312] on div "Additional excess - inexperienced driver" at bounding box center [139, 325] width 168 height 34
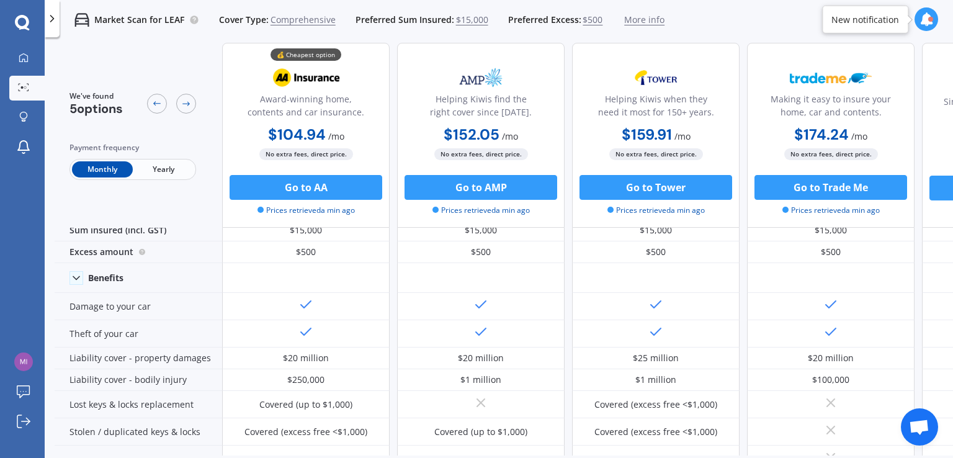
scroll to position [0, 0]
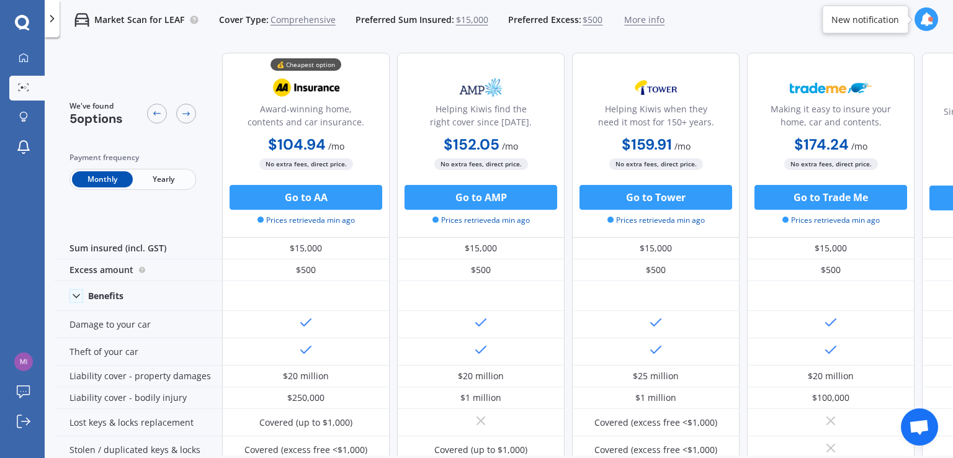
click at [166, 175] on span "Yearly" at bounding box center [163, 179] width 61 height 16
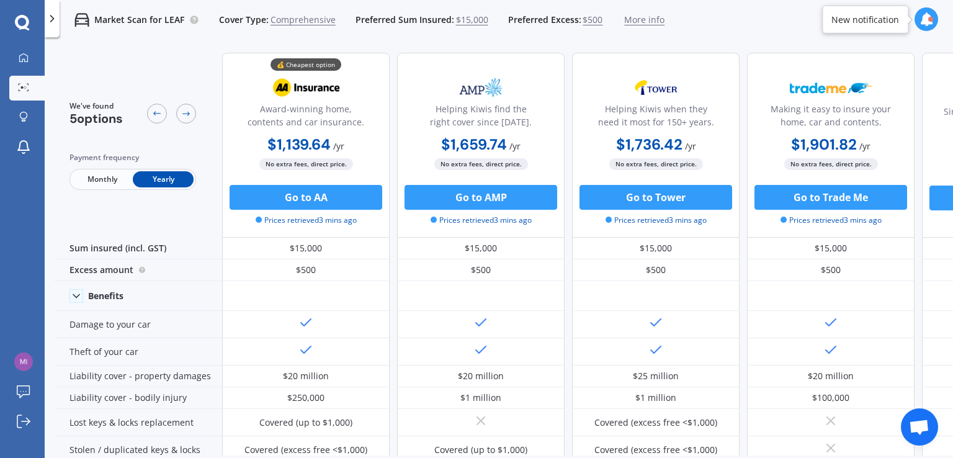
click at [117, 184] on span "Monthly" at bounding box center [102, 179] width 61 height 16
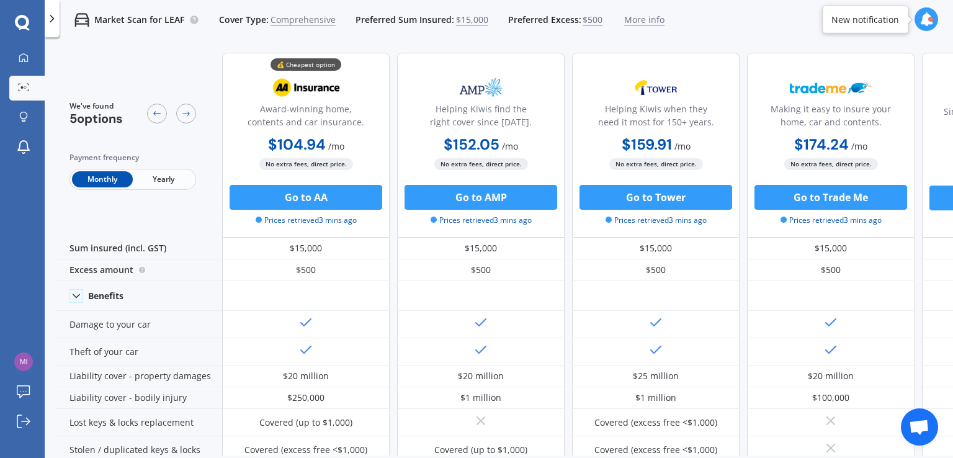
click at [174, 178] on span "Yearly" at bounding box center [163, 179] width 61 height 16
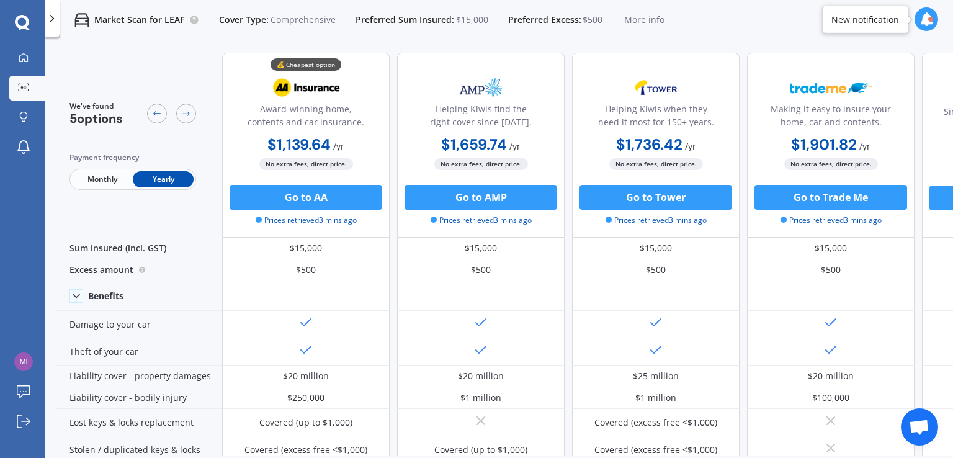
click at [119, 187] on span "Monthly" at bounding box center [102, 179] width 61 height 16
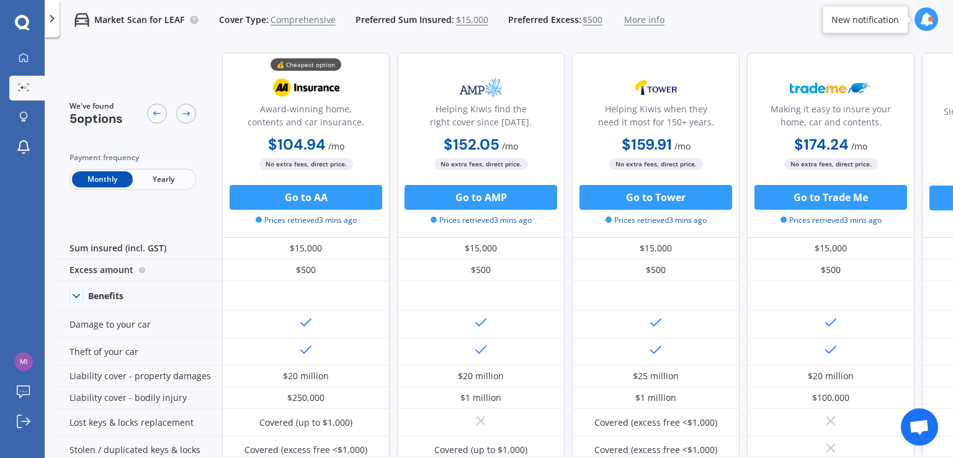
click at [166, 183] on span "Yearly" at bounding box center [163, 179] width 61 height 16
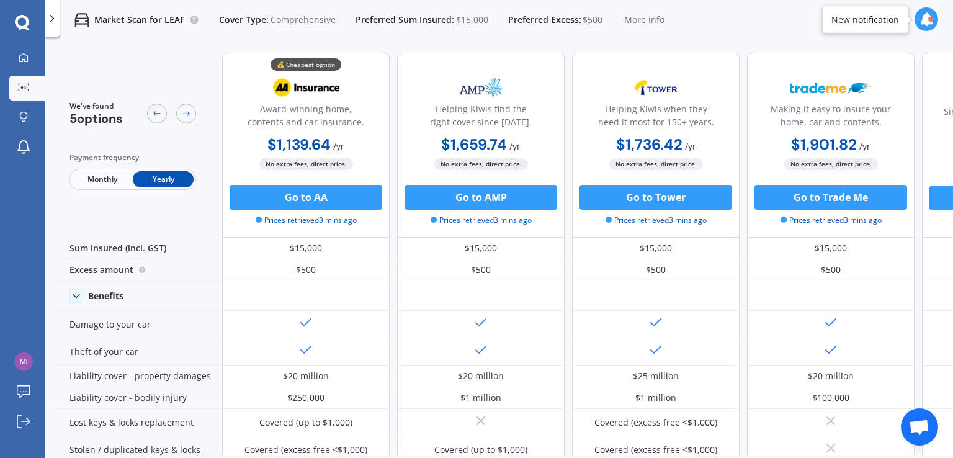
drag, startPoint x: 117, startPoint y: 186, endPoint x: 122, endPoint y: 197, distance: 12.2
click at [122, 197] on div "We've found 5 options Payment frequency Monthly Yearly" at bounding box center [139, 145] width 168 height 185
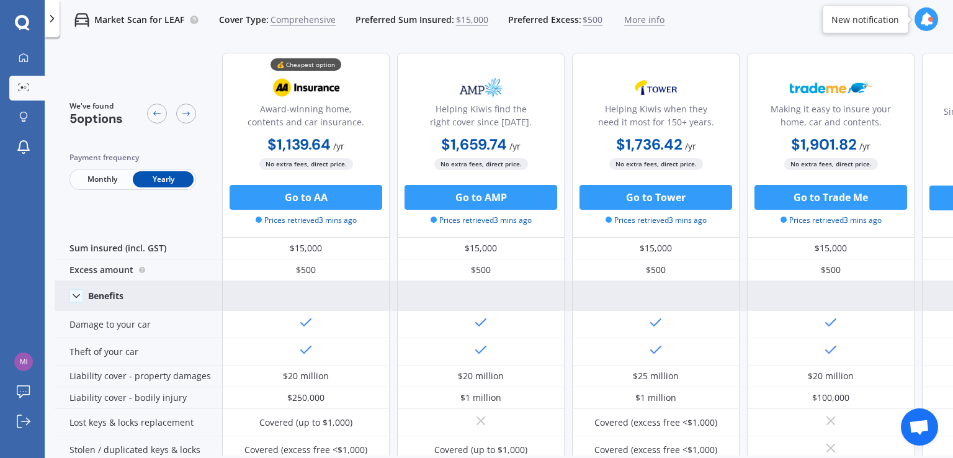
click at [92, 288] on div "Benefits" at bounding box center [139, 296] width 168 height 30
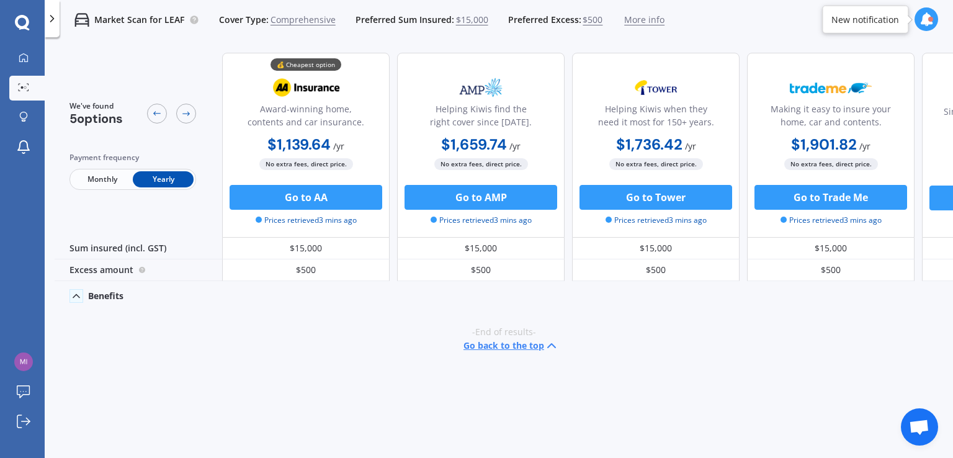
click at [74, 295] on polyline at bounding box center [76, 296] width 6 height 3
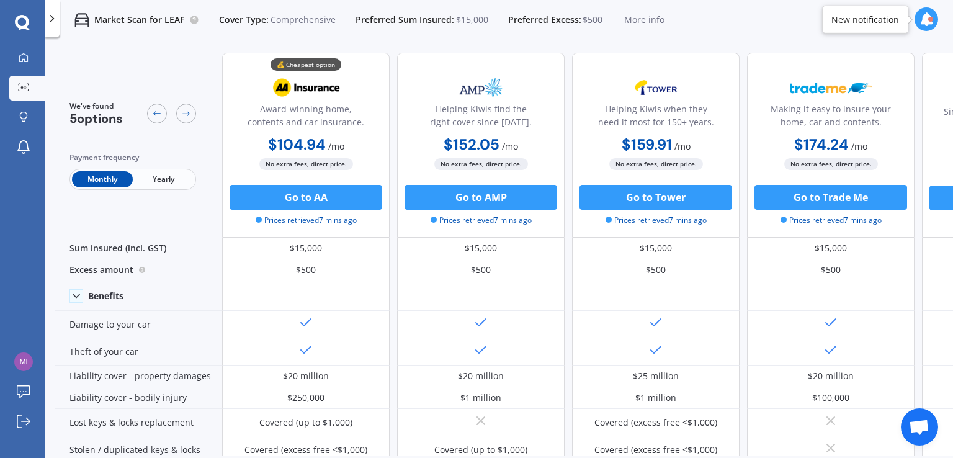
click at [472, 24] on span "$15,000" at bounding box center [472, 20] width 32 height 12
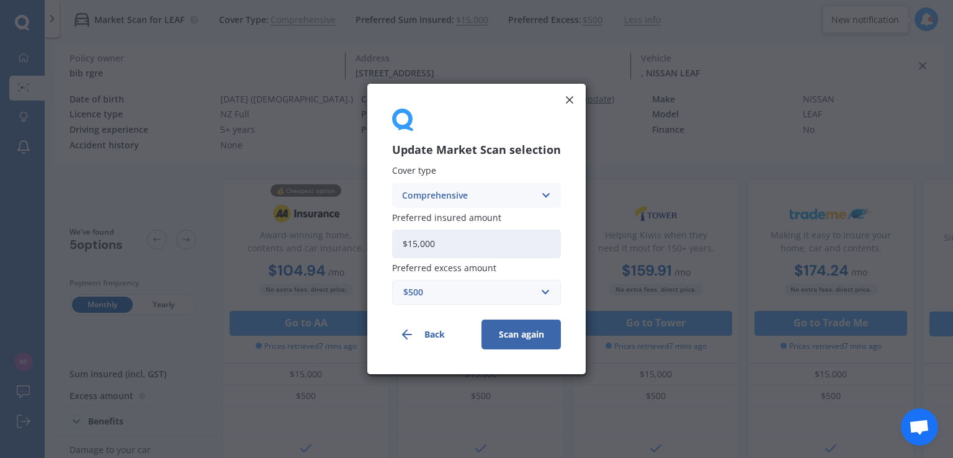
click at [436, 239] on input "$15,000" at bounding box center [476, 244] width 169 height 29
click at [441, 243] on input "$15,000" at bounding box center [476, 244] width 169 height 29
drag, startPoint x: 441, startPoint y: 243, endPoint x: 366, endPoint y: 232, distance: 75.8
click at [366, 233] on div "Update Market Scan selection Cover type Comprehensive Comprehensive Third Party…" at bounding box center [476, 229] width 953 height 458
type input "$10,000"
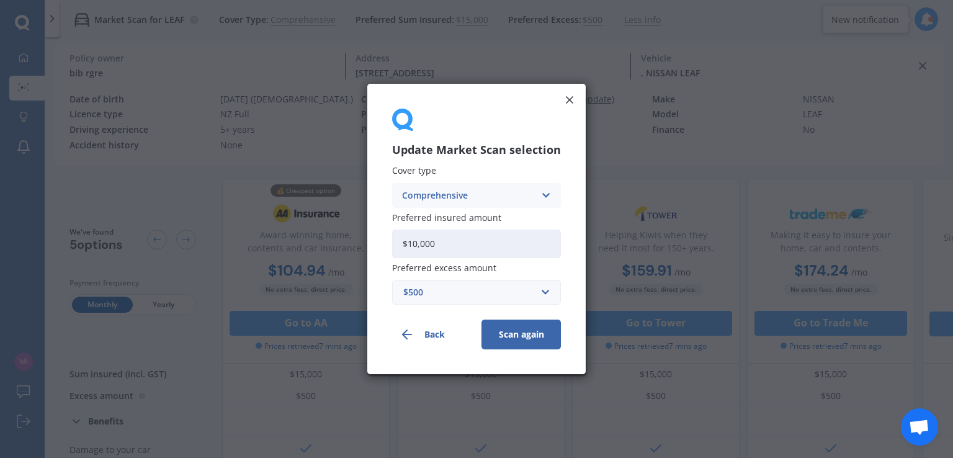
click at [522, 338] on button "Scan again" at bounding box center [520, 335] width 79 height 30
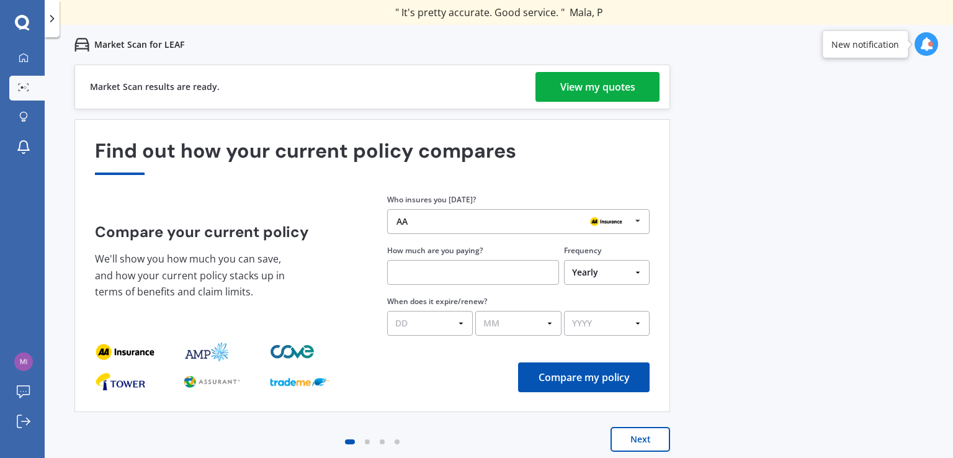
click at [612, 86] on div "View my quotes" at bounding box center [597, 87] width 75 height 30
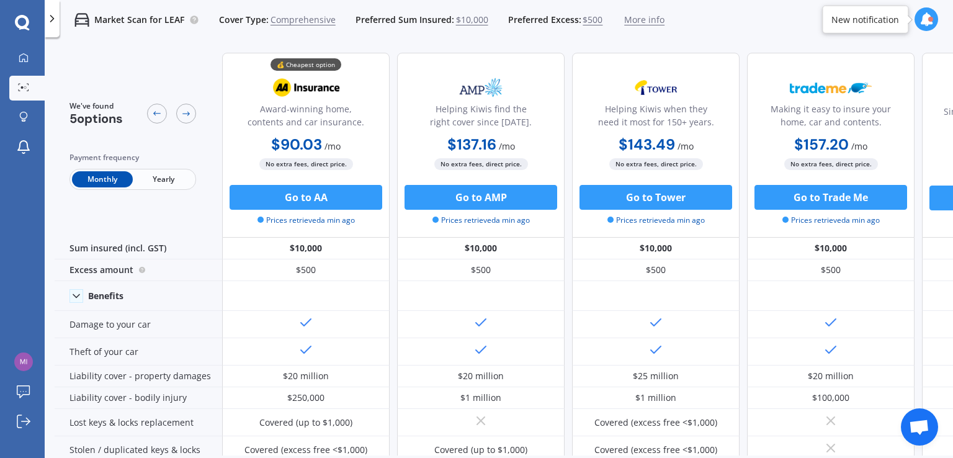
drag, startPoint x: 364, startPoint y: 145, endPoint x: 250, endPoint y: 109, distance: 119.1
click at [250, 109] on div "💰 Cheapest option Award-winning home, contents and car insurance. $90.03 / mo $…" at bounding box center [306, 145] width 168 height 185
click at [250, 109] on div "Award-winning home, contents and car insurance." at bounding box center [306, 117] width 146 height 31
drag, startPoint x: 250, startPoint y: 109, endPoint x: 354, endPoint y: 147, distance: 111.1
click at [354, 147] on div "💰 Cheapest option Award-winning home, contents and car insurance. $90.03 / mo $…" at bounding box center [306, 145] width 168 height 185
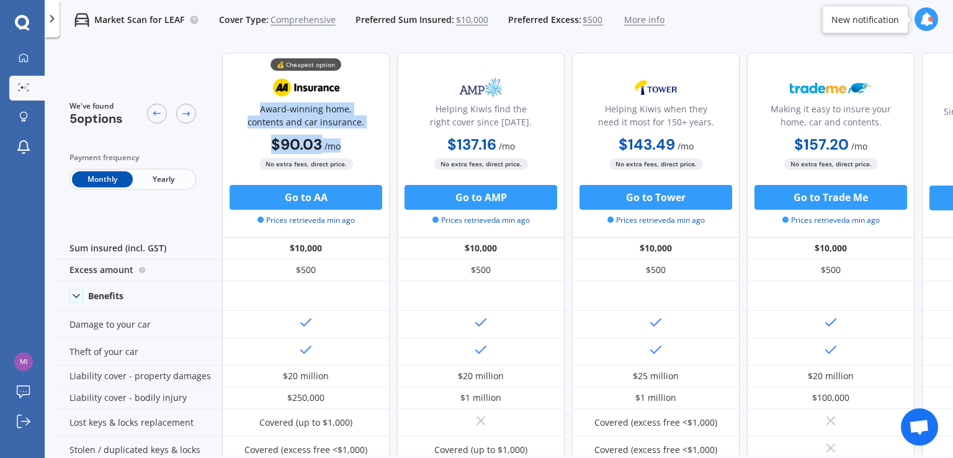
click at [354, 147] on div "$90.03 / mo $977.81 / yr $90.03 / mo" at bounding box center [306, 145] width 168 height 24
click at [169, 172] on span "Yearly" at bounding box center [163, 179] width 61 height 16
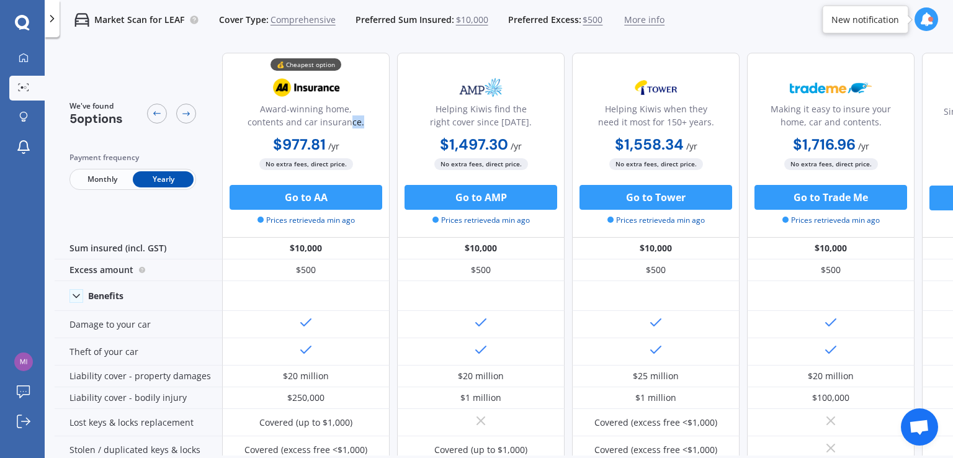
drag, startPoint x: 351, startPoint y: 131, endPoint x: 254, endPoint y: 137, distance: 97.0
click at [254, 137] on div "💰 Cheapest option Award-winning home, contents and car insurance. $977.81 / yr …" at bounding box center [306, 145] width 168 height 185
click at [254, 137] on div "$977.81 / yr $977.81 / yr $90.03 / mo" at bounding box center [306, 145] width 168 height 24
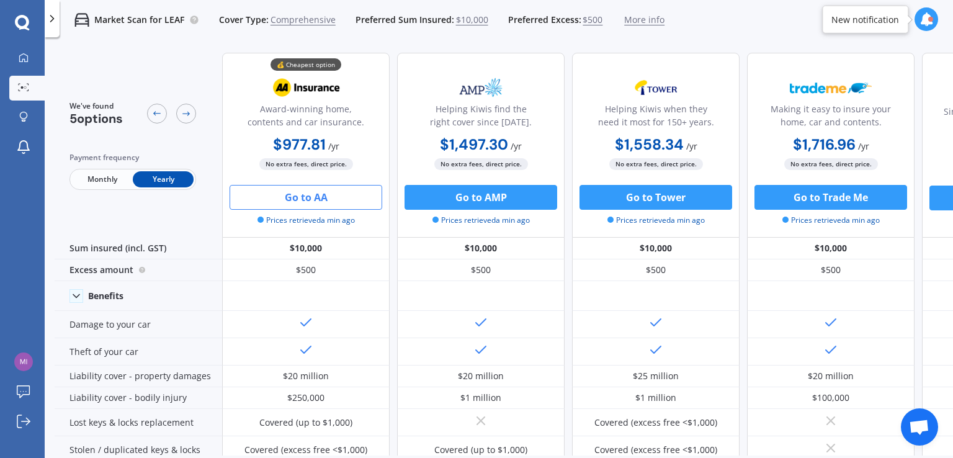
click at [324, 199] on button "Go to AA" at bounding box center [306, 197] width 153 height 25
